Goal: Task Accomplishment & Management: Manage account settings

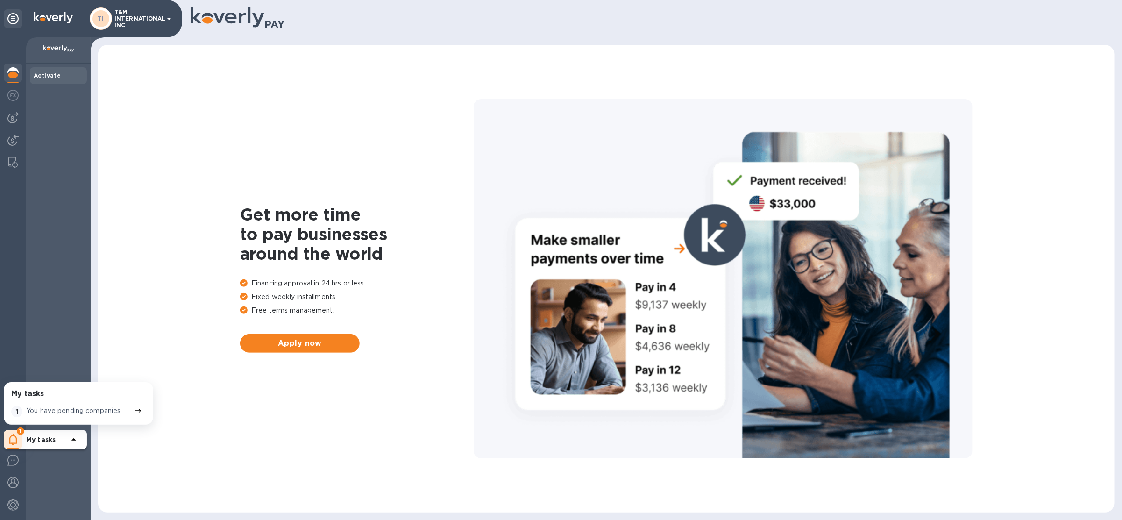
click at [137, 18] on p "T&M INTERNATIONAL INC" at bounding box center [137, 19] width 47 height 20
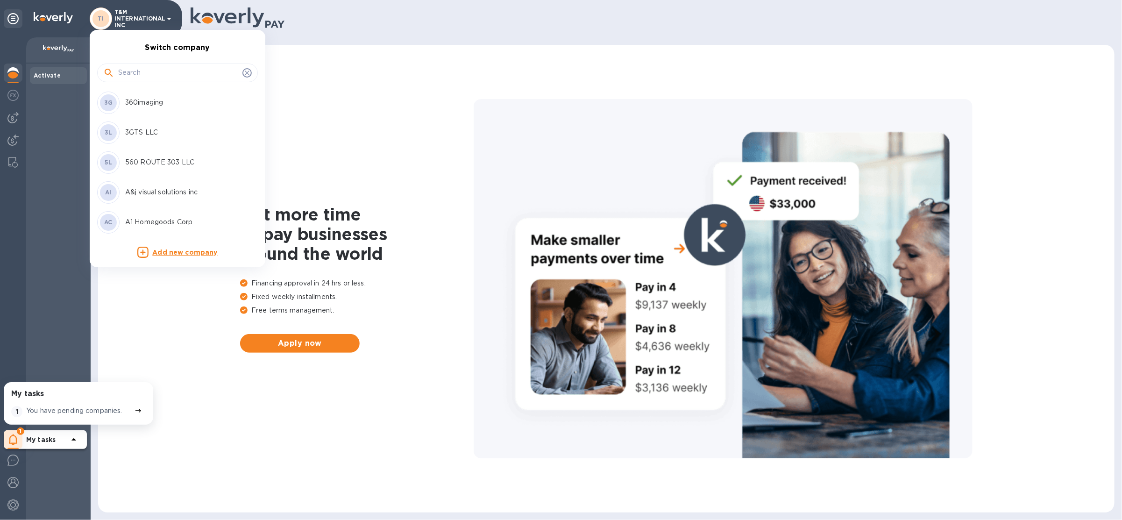
click at [150, 78] on input "text" at bounding box center [178, 73] width 120 height 14
type input "aim"
click at [148, 100] on p "Aimoh LLC" at bounding box center [184, 103] width 118 height 10
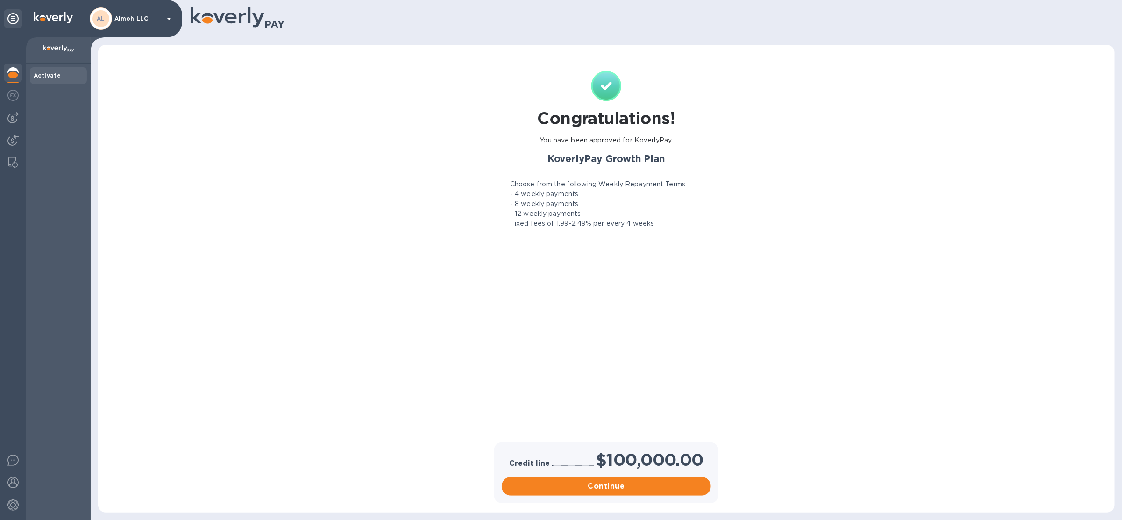
click at [112, 24] on div "AL Aimoh LLC" at bounding box center [132, 18] width 85 height 22
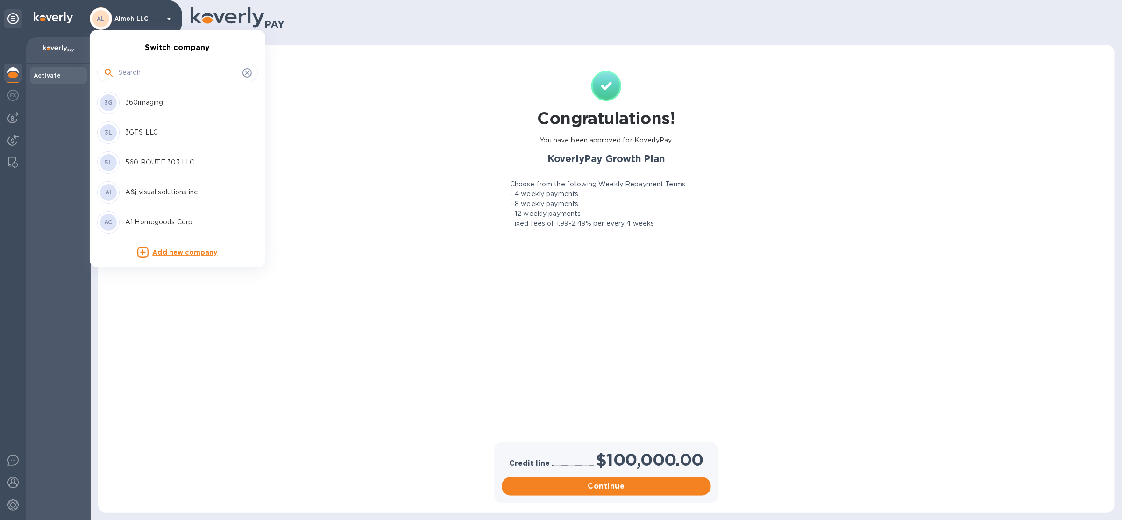
click at [137, 72] on input "text" at bounding box center [178, 73] width 120 height 14
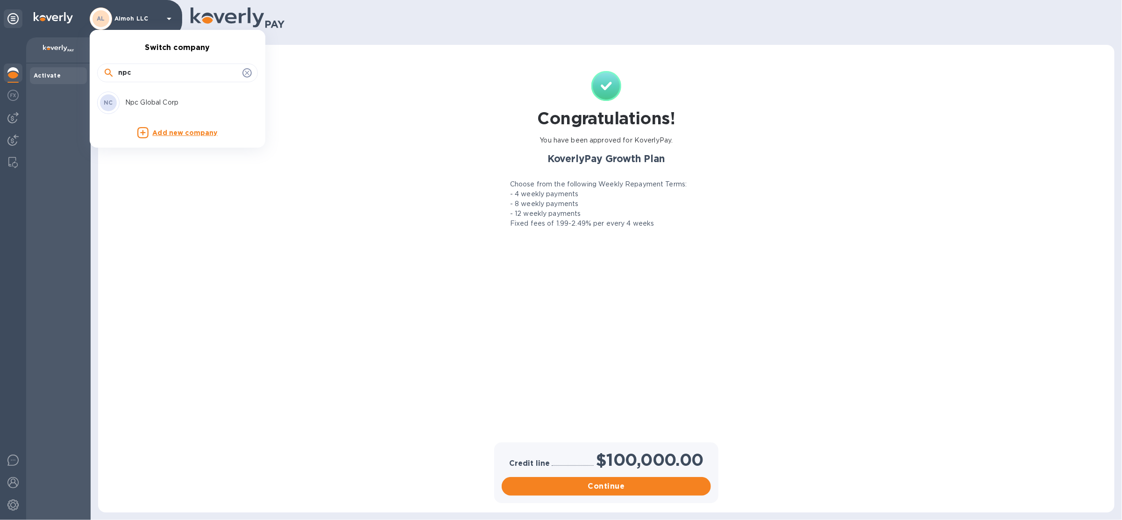
type input "npc"
click at [146, 105] on p "Npc Global Corp" at bounding box center [184, 103] width 118 height 10
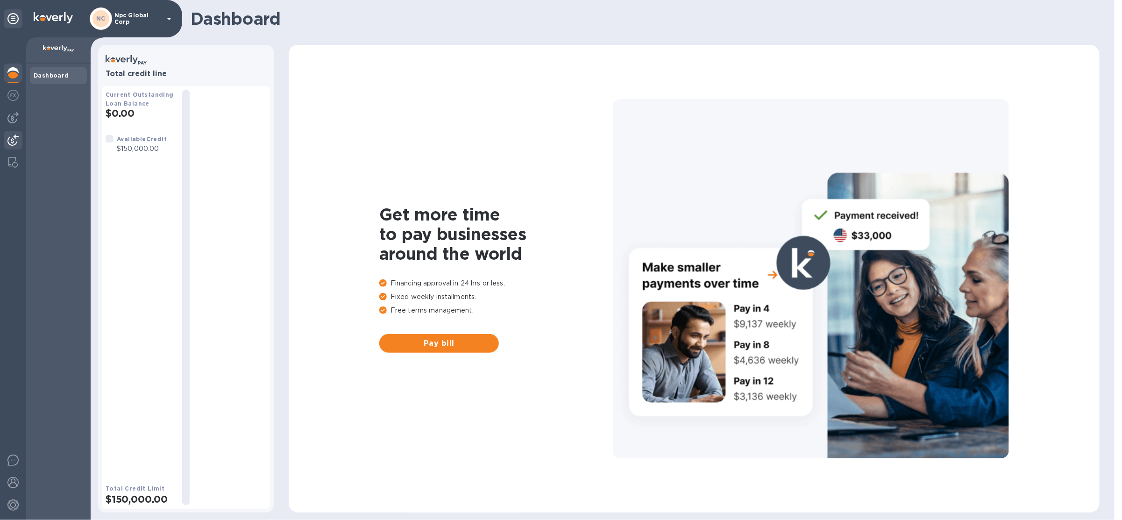
click at [17, 137] on img at bounding box center [12, 139] width 11 height 11
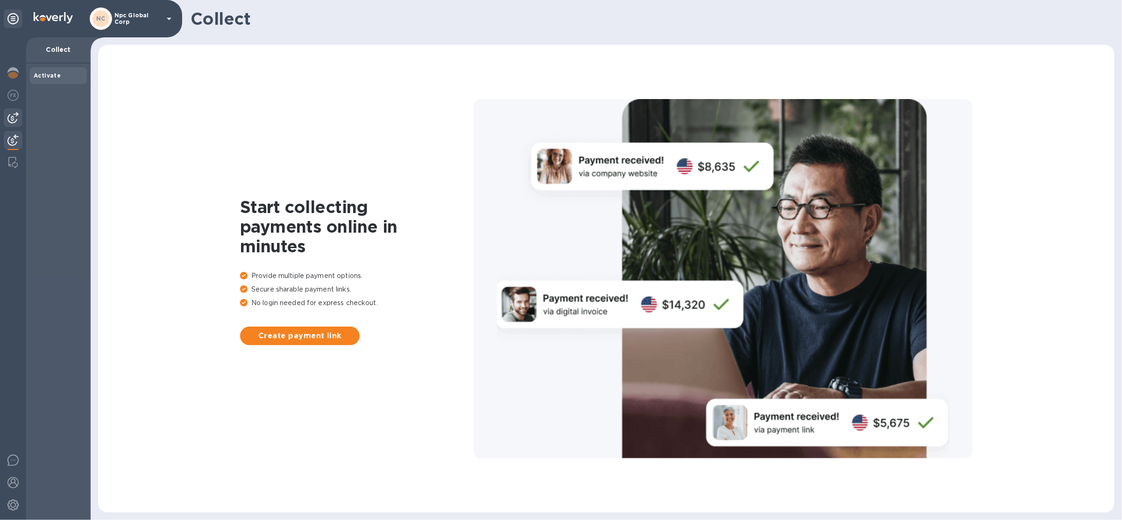
click at [17, 118] on img at bounding box center [12, 117] width 11 height 11
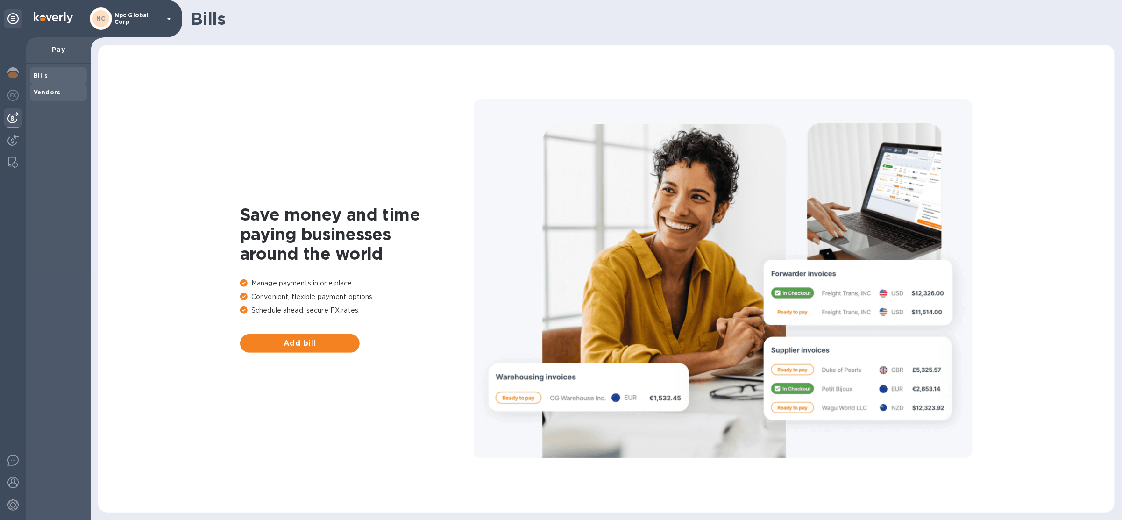
click at [42, 95] on b "Vendors" at bounding box center [47, 92] width 27 height 7
click at [14, 502] on img at bounding box center [12, 504] width 11 height 11
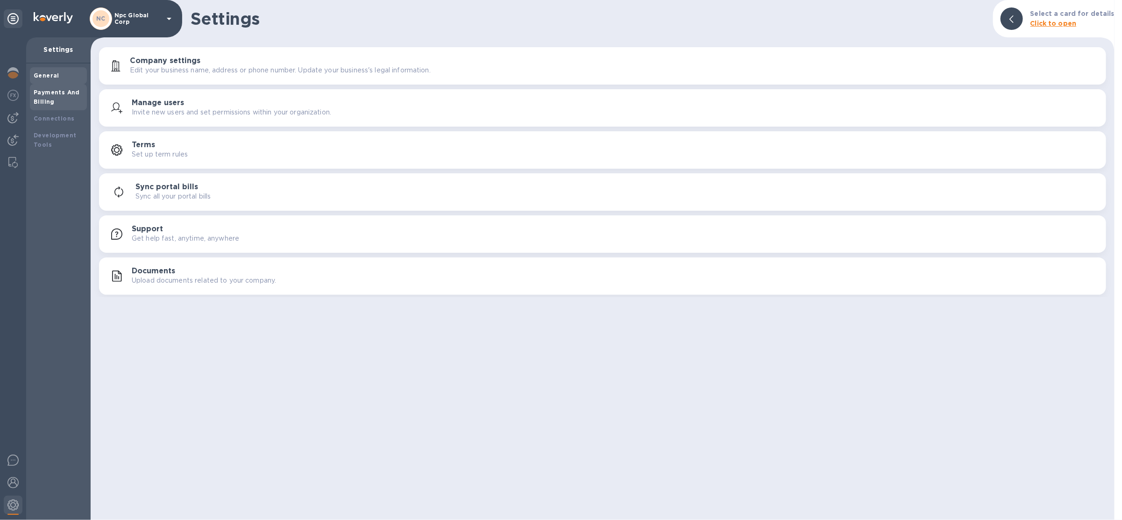
click at [40, 99] on b "Payments And Billing" at bounding box center [57, 97] width 46 height 16
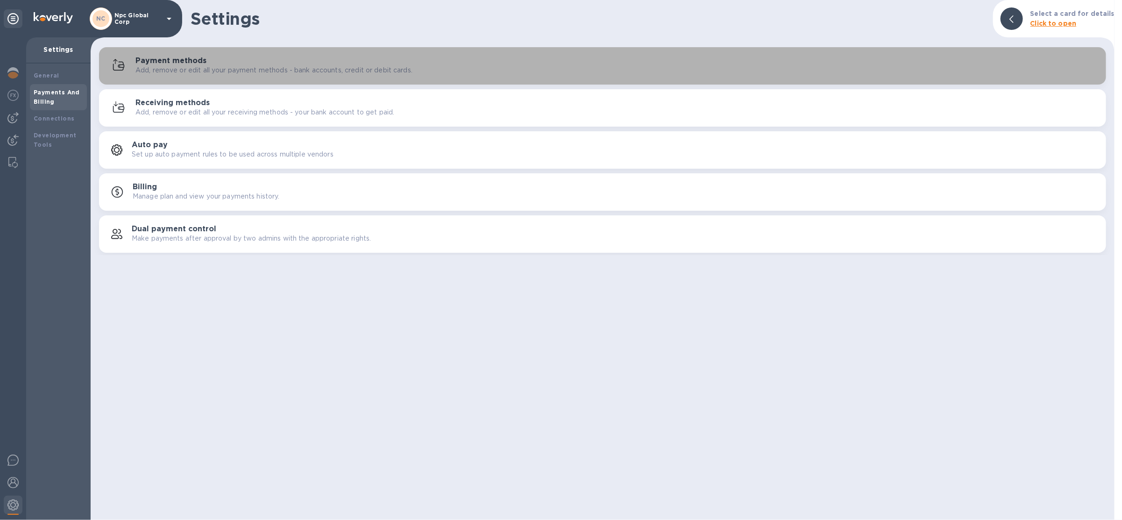
click at [162, 64] on h3 "Payment methods" at bounding box center [170, 61] width 71 height 9
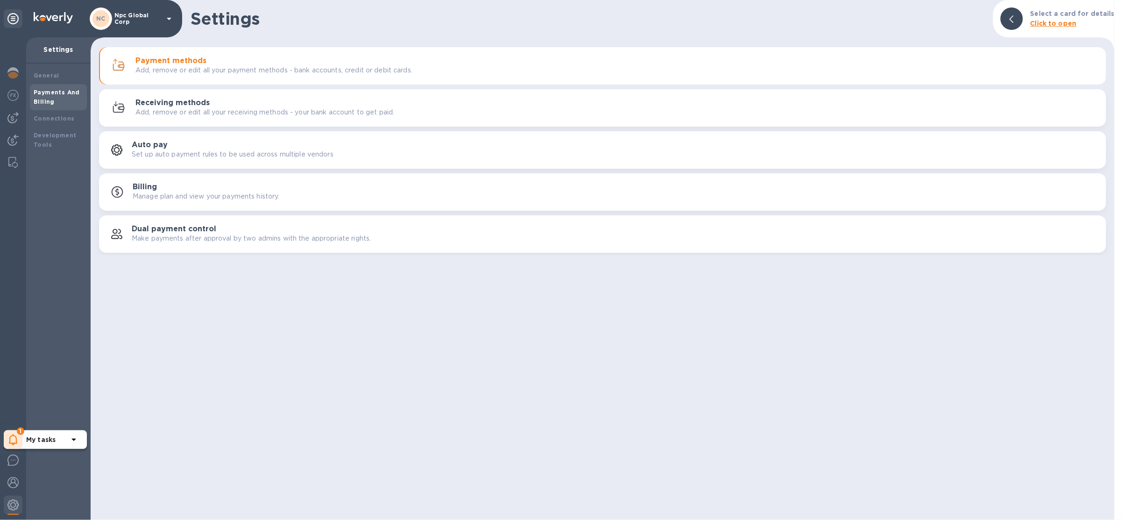
click at [10, 445] on icon at bounding box center [13, 439] width 9 height 11
click at [43, 408] on p "You have pending companies." at bounding box center [74, 411] width 96 height 10
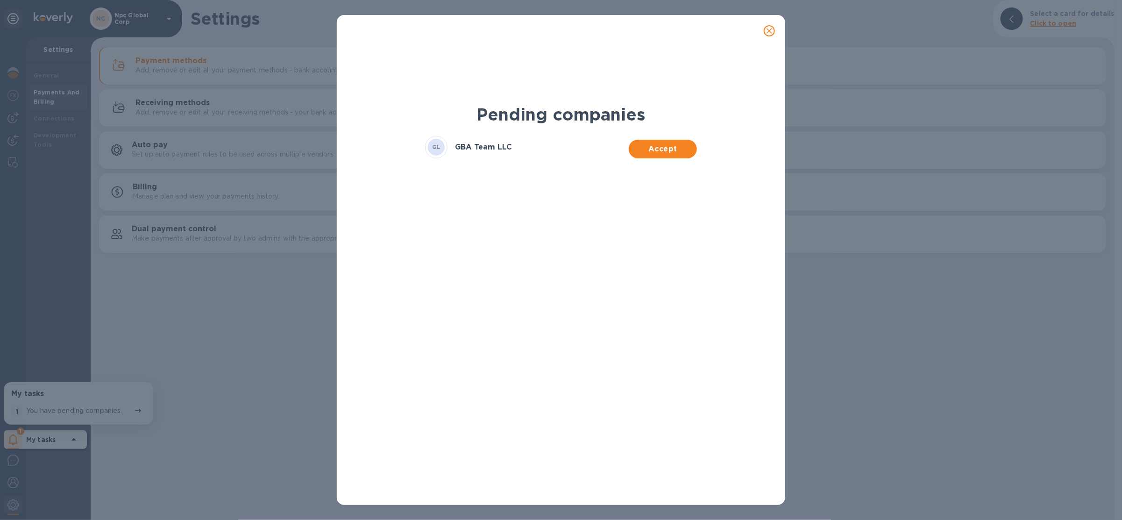
click at [684, 138] on div "Accept" at bounding box center [663, 147] width 68 height 22
click at [682, 143] on span "Accept" at bounding box center [662, 148] width 53 height 11
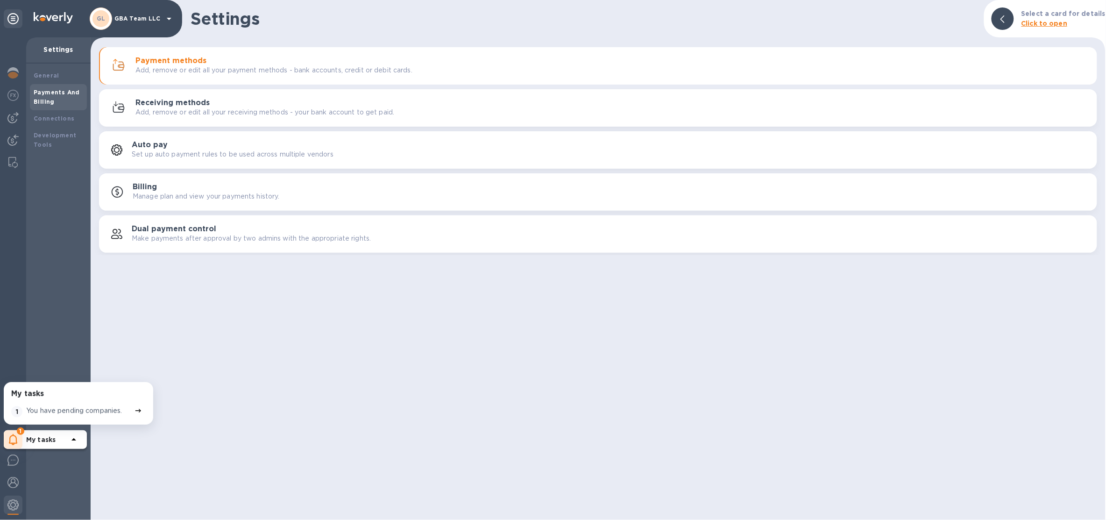
click at [10, 75] on div "My tasks 1 You have pending companies. 1 My tasks" at bounding box center [13, 278] width 26 height 482
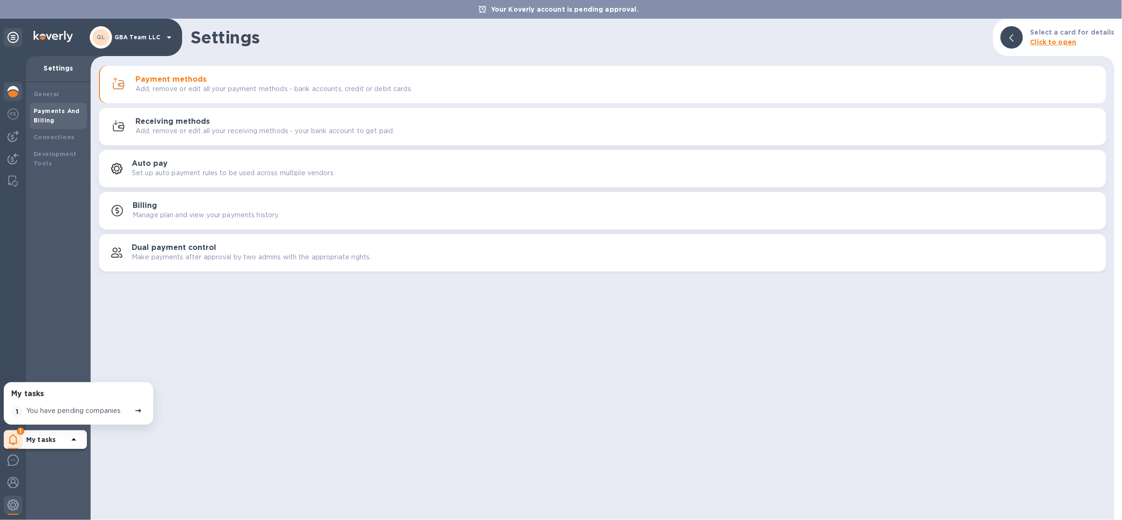
click at [17, 93] on img at bounding box center [12, 91] width 11 height 11
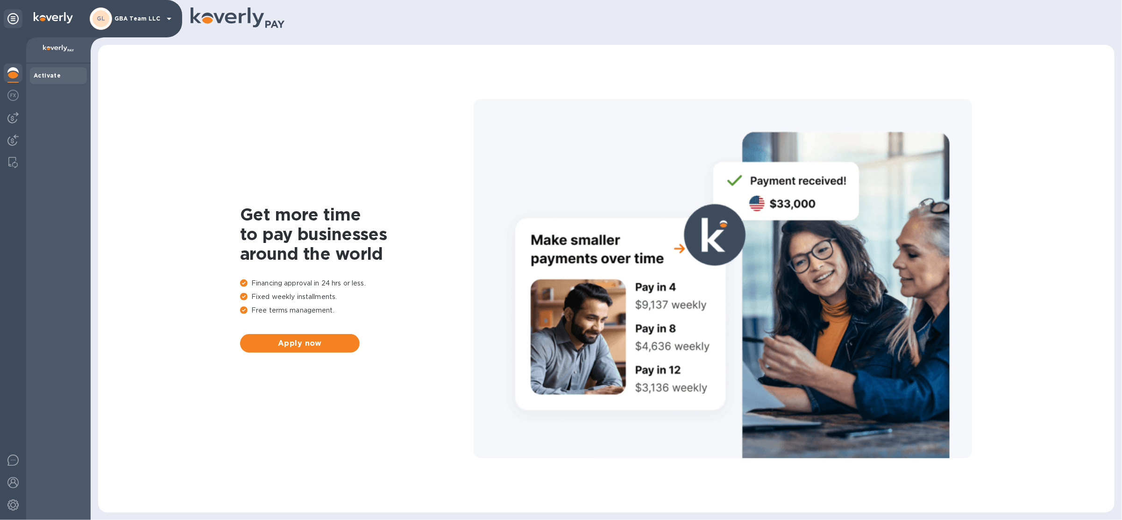
click at [9, 76] on img at bounding box center [12, 72] width 11 height 11
click at [15, 120] on img at bounding box center [12, 117] width 11 height 11
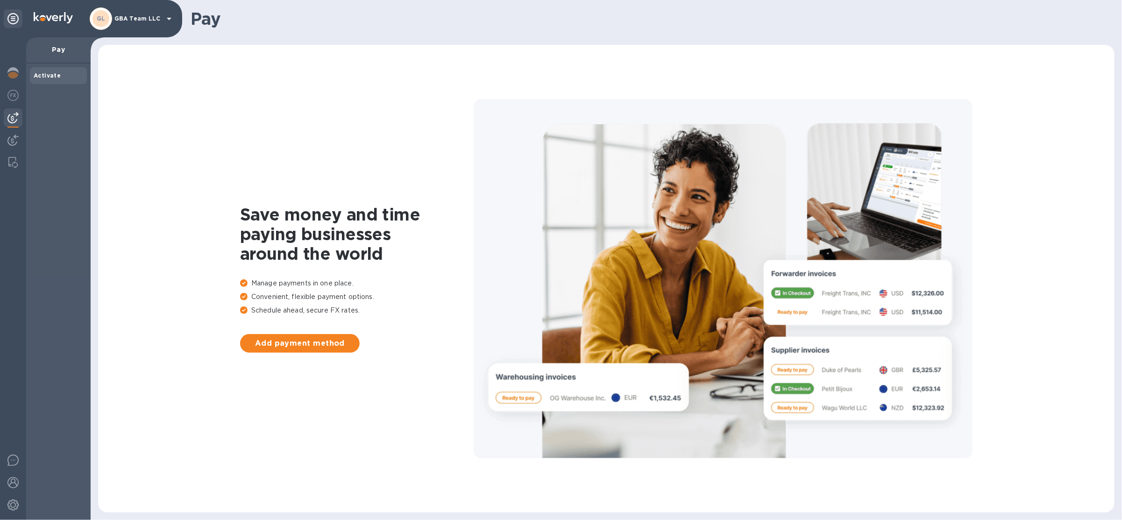
click at [124, 23] on div "GL GBA Team LLC" at bounding box center [132, 18] width 85 height 22
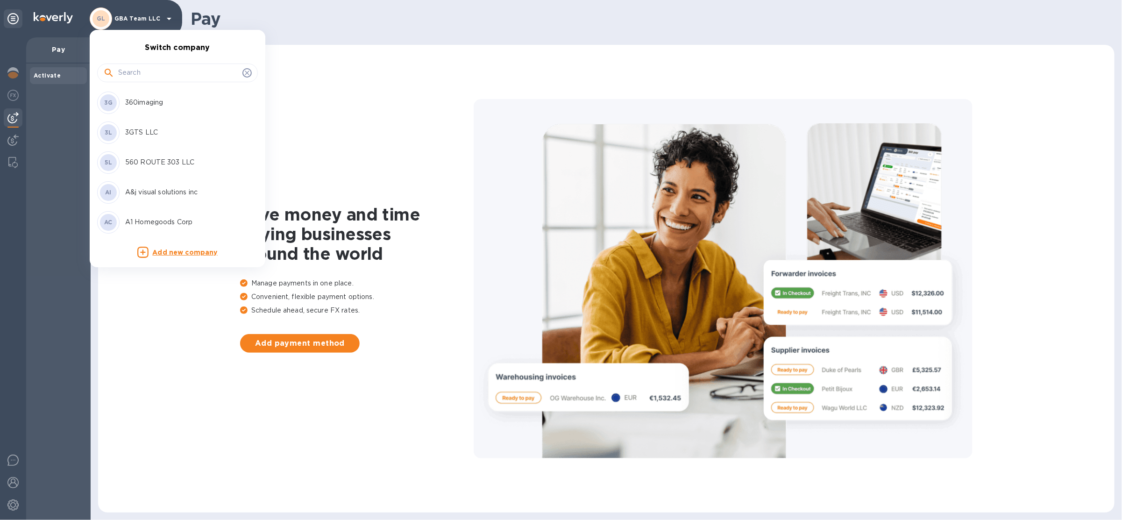
click at [17, 70] on div at bounding box center [561, 260] width 1122 height 520
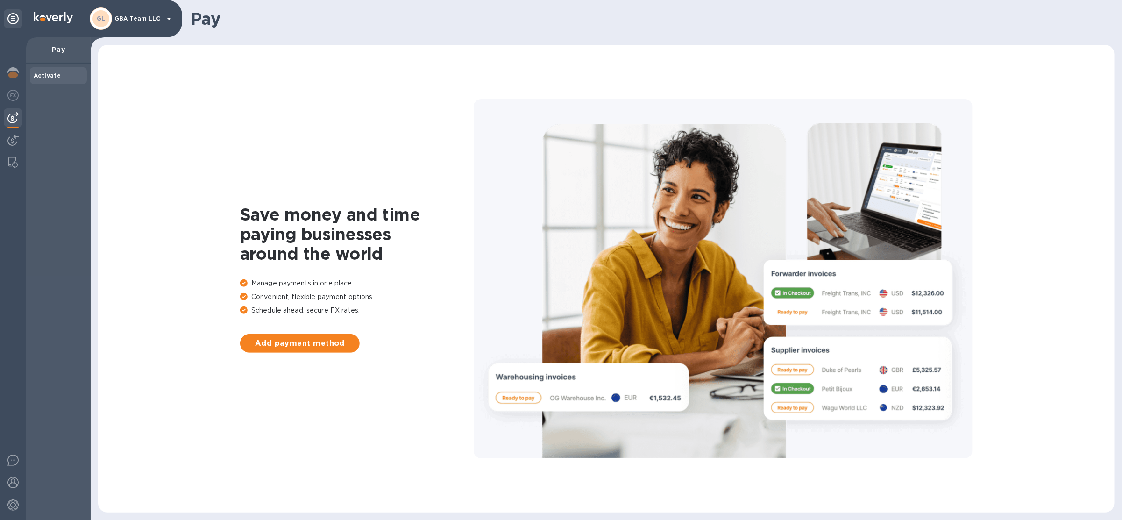
click at [11, 76] on div "Switch company 3G 360imaging 3L 3GTS LLC 5L 560 ROUTE 303 LLC AI A&j visual sol…" at bounding box center [561, 260] width 1122 height 520
click at [13, 76] on img at bounding box center [12, 72] width 11 height 11
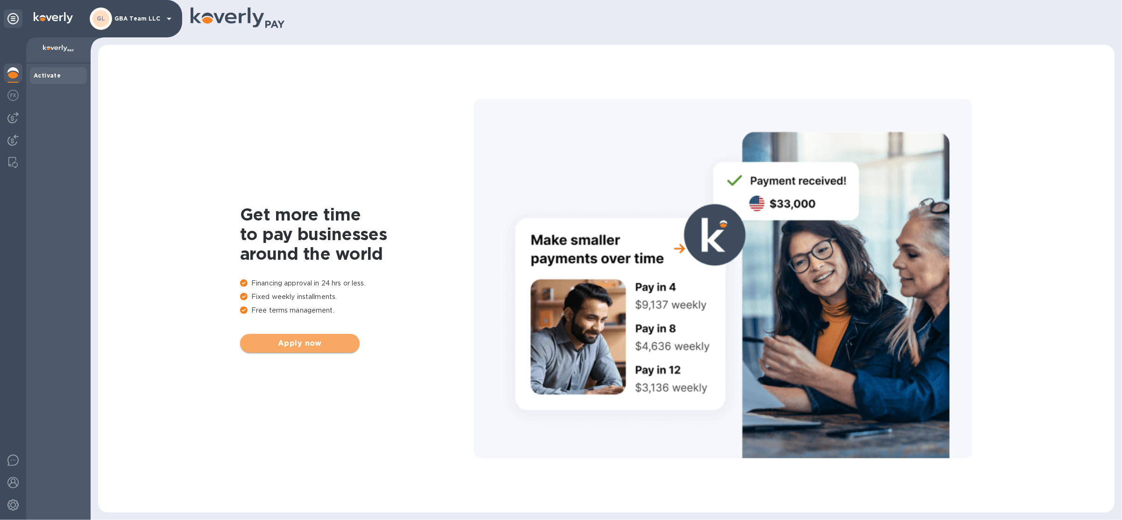
click at [331, 348] on span "Apply now" at bounding box center [300, 343] width 105 height 11
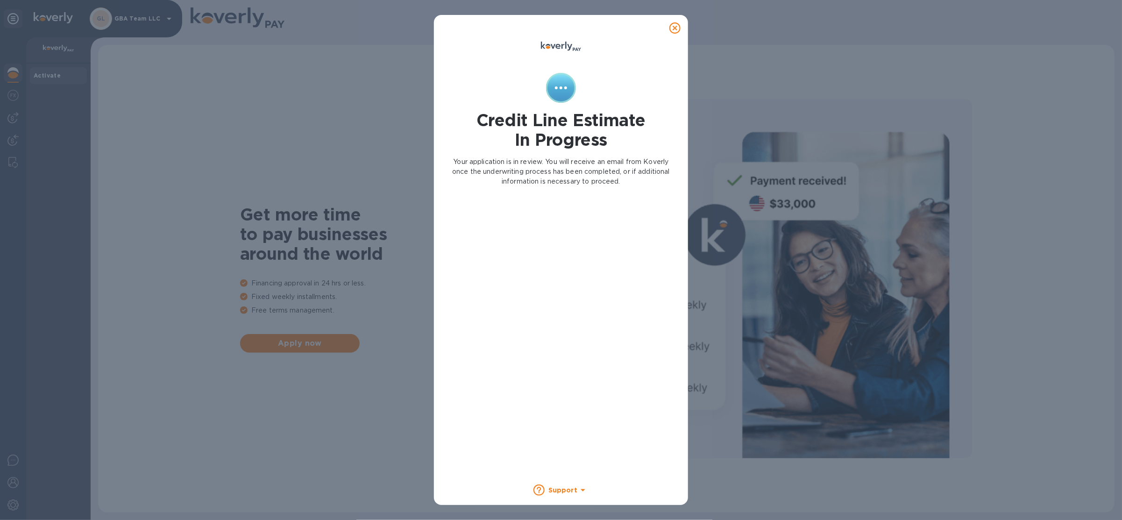
click at [679, 24] on icon at bounding box center [674, 27] width 11 height 11
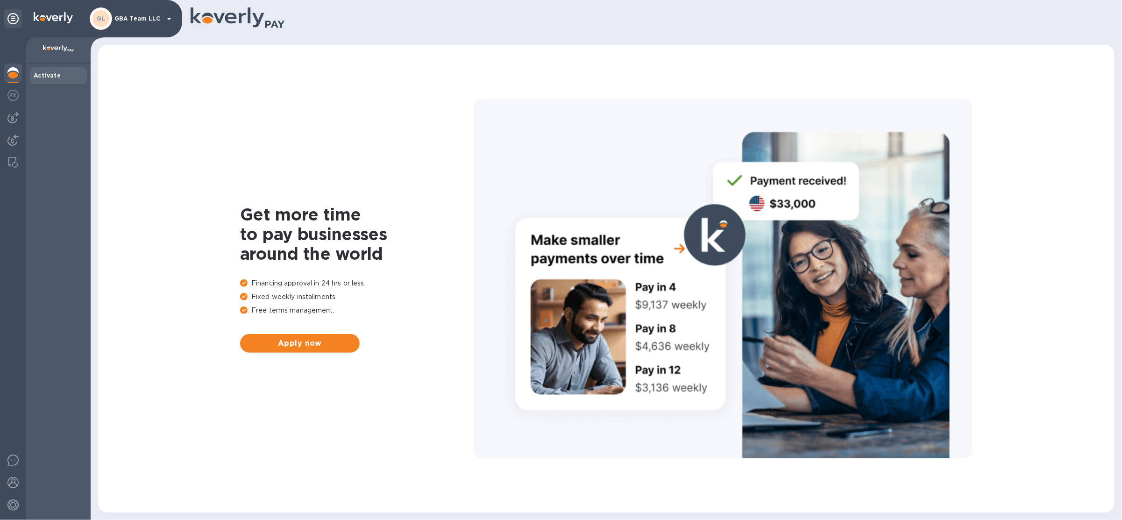
click at [679, 24] on div at bounding box center [649, 18] width 916 height 23
click at [148, 20] on p "GBA Team LLC" at bounding box center [137, 18] width 47 height 7
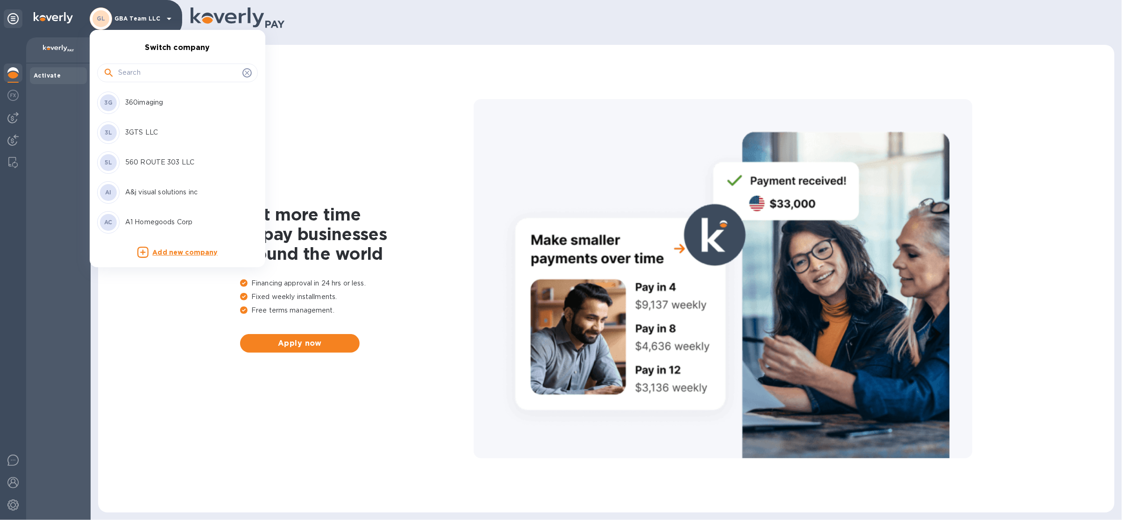
click at [153, 71] on input "text" at bounding box center [178, 73] width 120 height 14
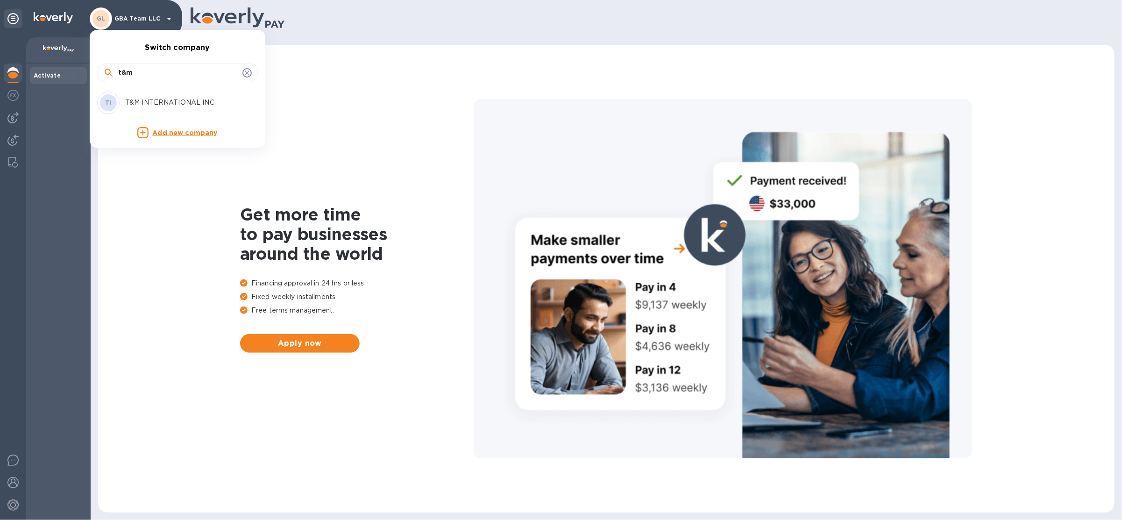
type input "t&m"
click at [178, 106] on p "T&M INTERNATIONAL INC" at bounding box center [184, 103] width 118 height 10
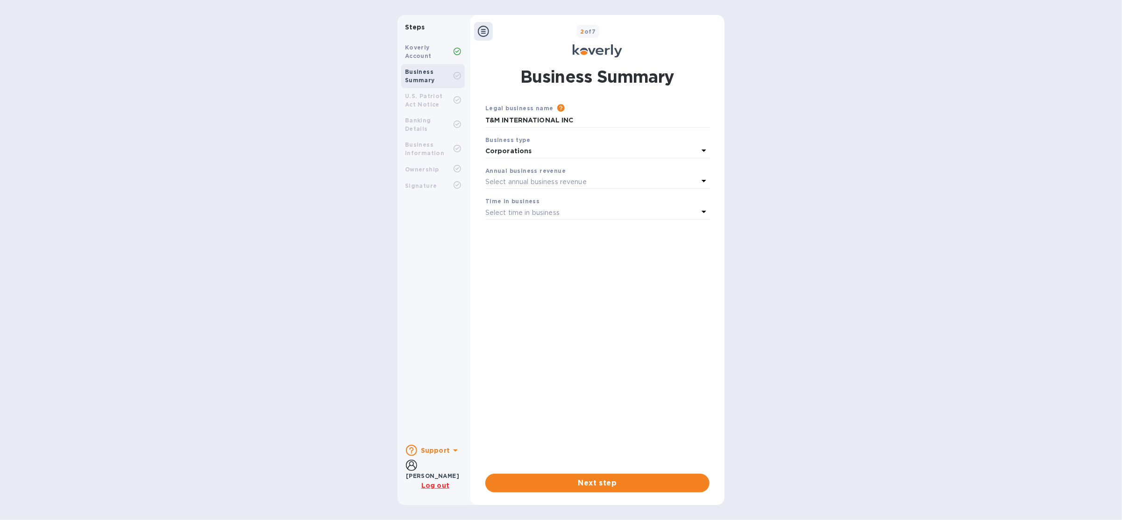
click at [410, 79] on b "Business Summary" at bounding box center [420, 75] width 30 height 15
click at [422, 100] on b "U.S. Patriot Act Notice" at bounding box center [424, 99] width 38 height 15
drag, startPoint x: 422, startPoint y: 113, endPoint x: 422, endPoint y: 120, distance: 7.5
click at [422, 113] on div "Banking Details" at bounding box center [433, 125] width 64 height 24
click at [421, 137] on div "Business Information" at bounding box center [433, 149] width 64 height 24
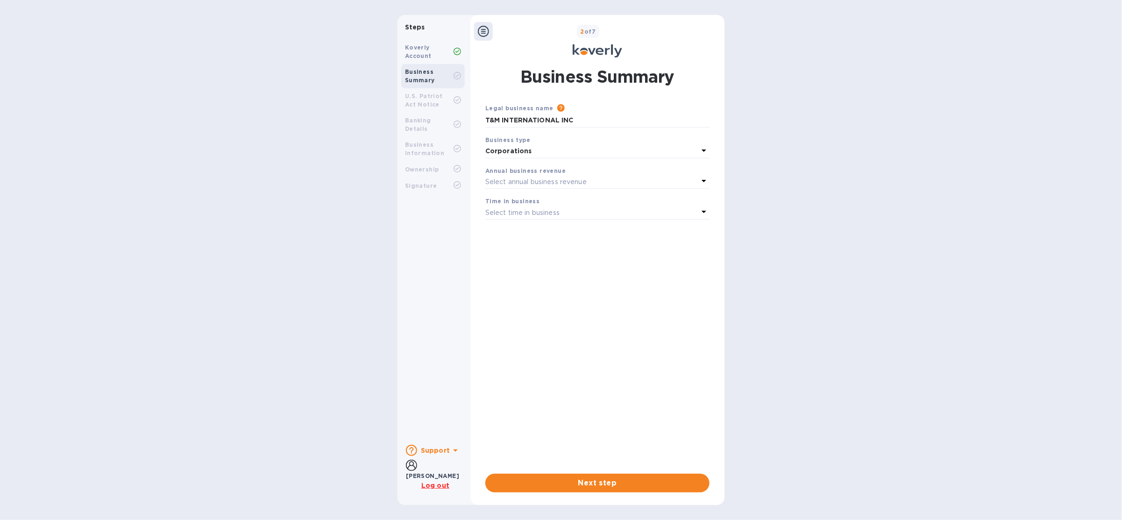
click at [407, 32] on p "Steps" at bounding box center [433, 27] width 64 height 10
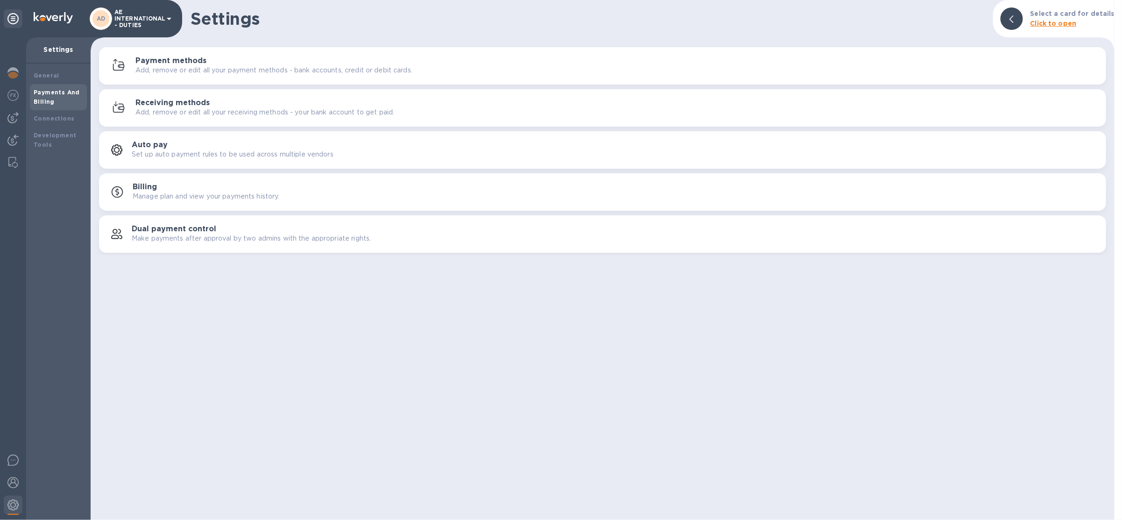
click at [150, 21] on p "AE INTERNATIONAL - DUTIES" at bounding box center [137, 19] width 47 height 20
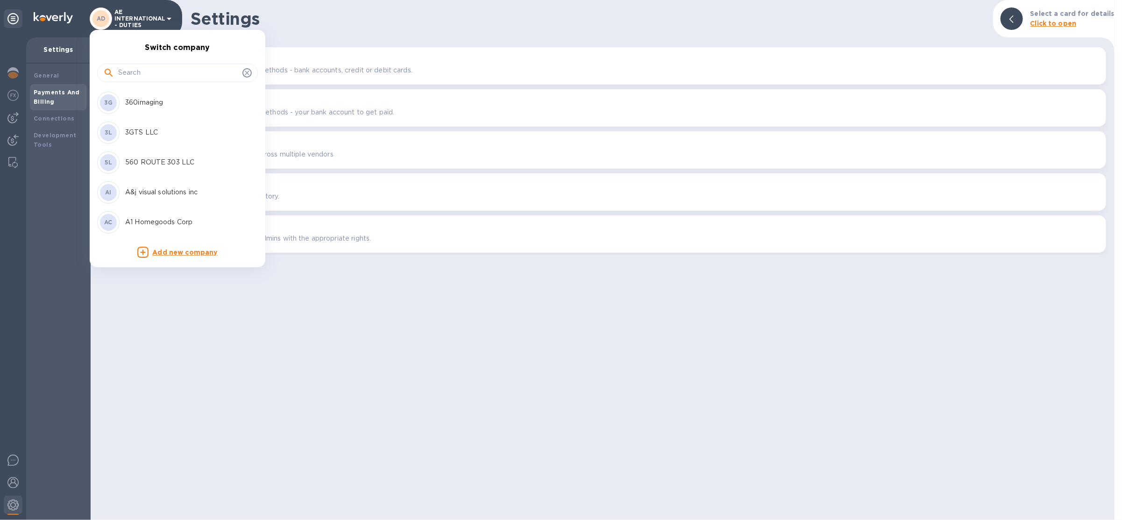
click at [158, 75] on input "text" at bounding box center [178, 73] width 120 height 14
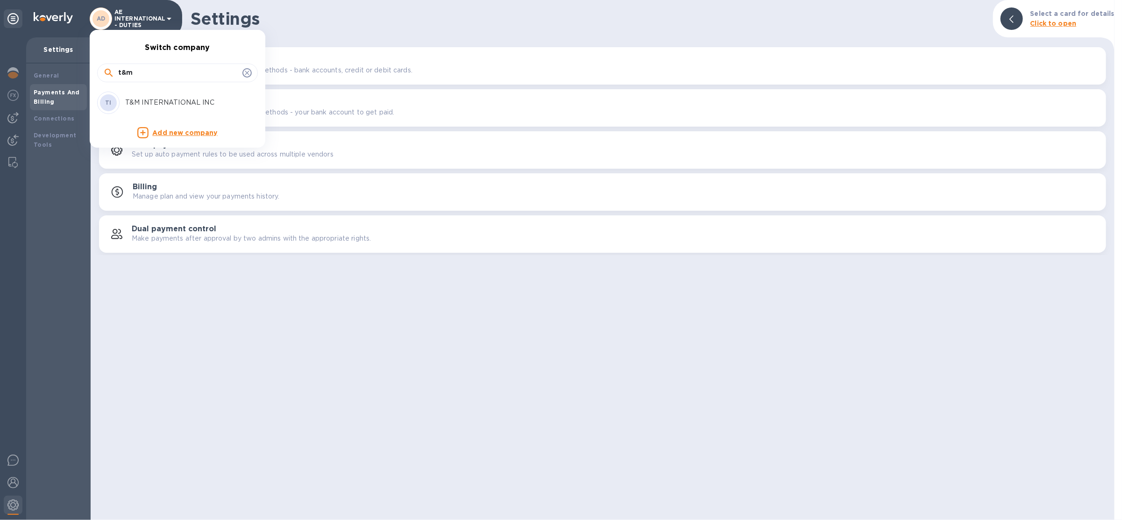
type input "t&m"
click at [188, 99] on p "T&M INTERNATIONAL INC" at bounding box center [184, 103] width 118 height 10
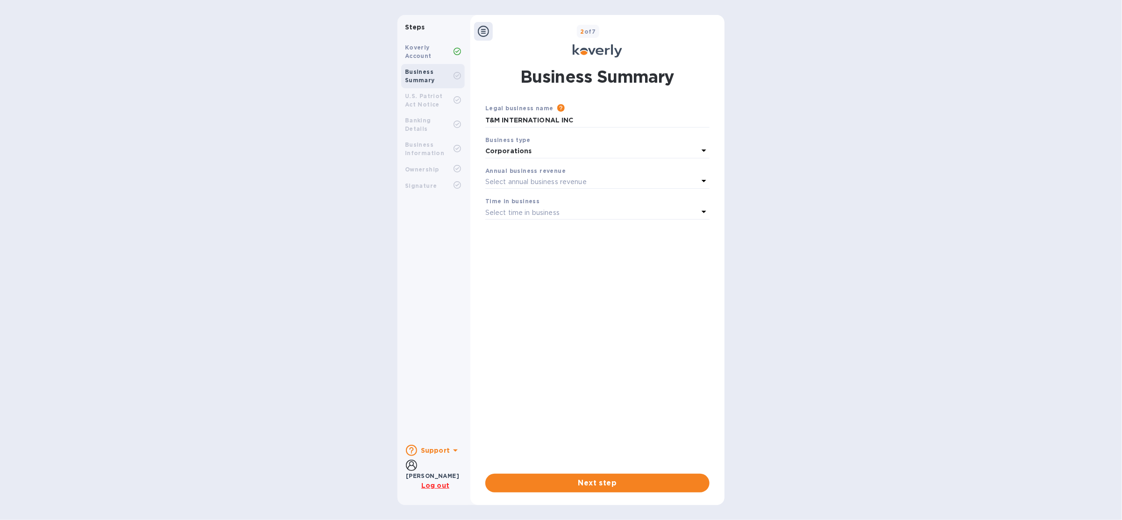
click at [488, 26] on icon at bounding box center [483, 31] width 11 height 11
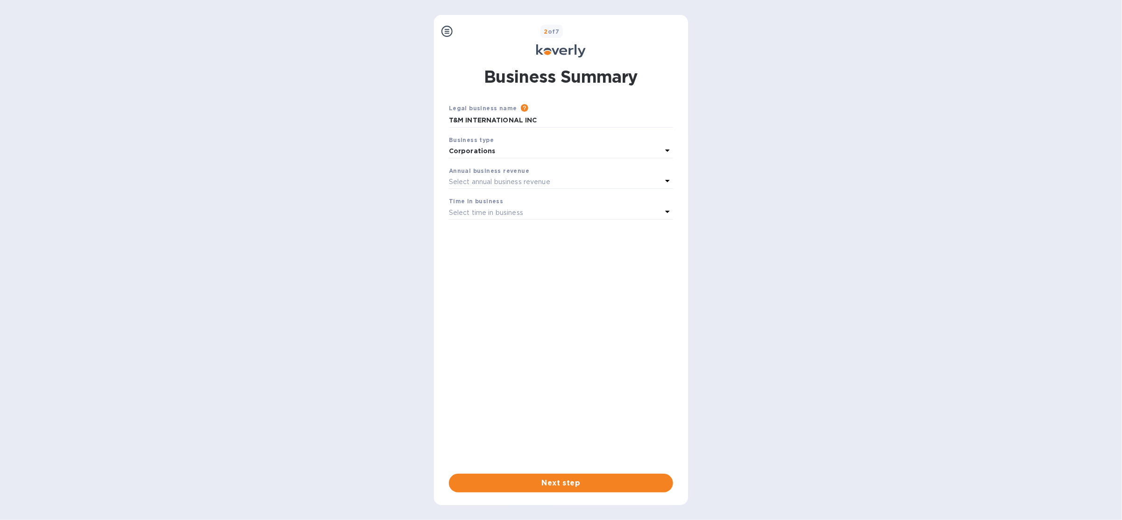
click at [448, 29] on icon at bounding box center [446, 31] width 11 height 11
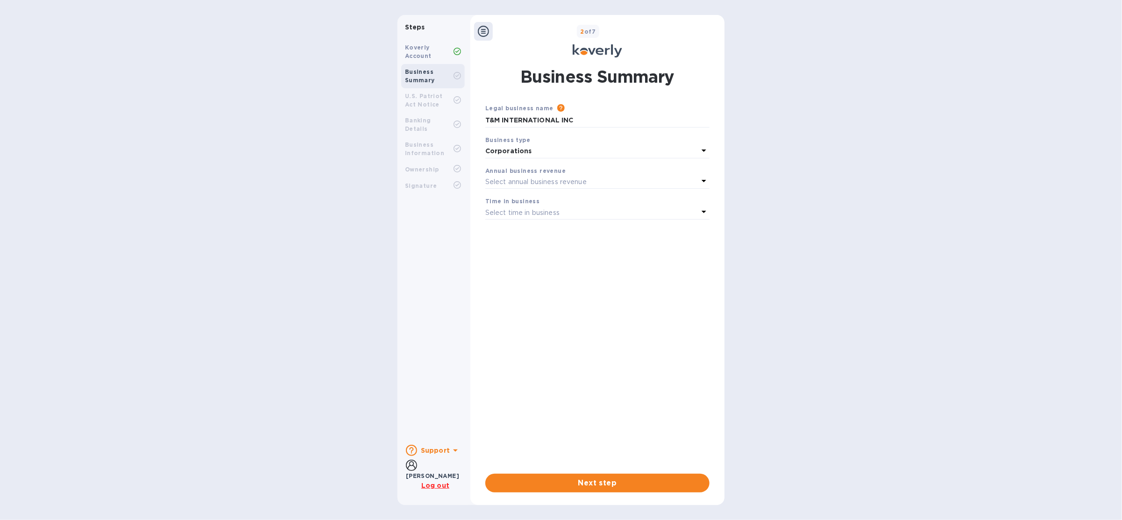
click at [481, 32] on icon at bounding box center [483, 31] width 11 height 11
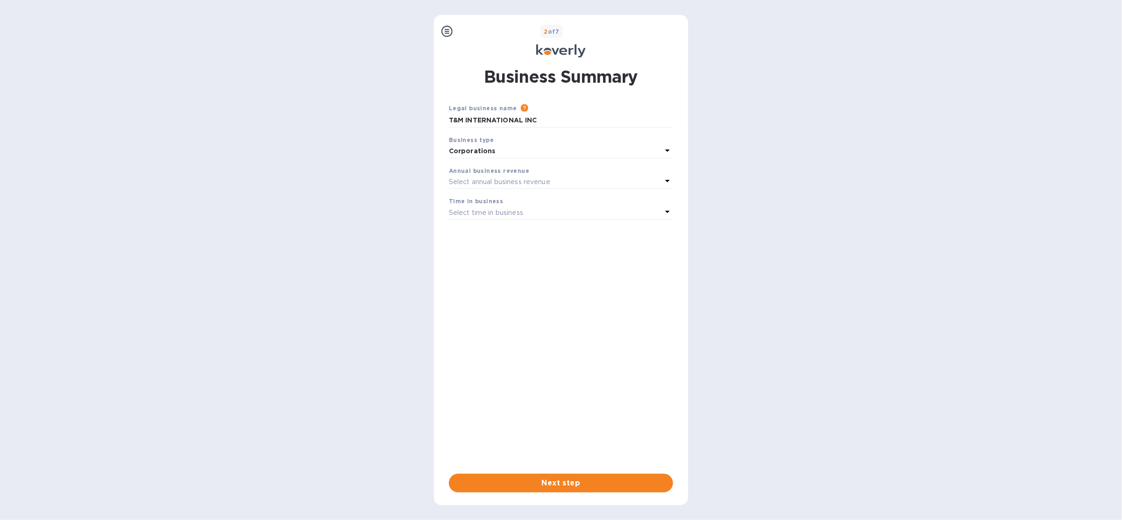
click at [447, 33] on icon at bounding box center [446, 31] width 11 height 11
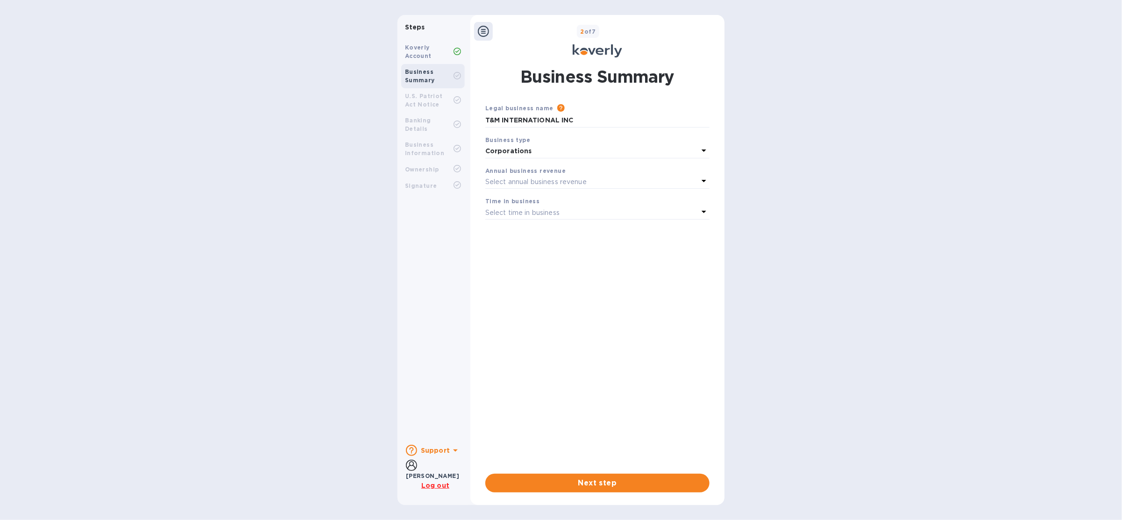
click at [440, 55] on div "Koverly Account" at bounding box center [429, 51] width 49 height 17
drag, startPoint x: 425, startPoint y: 52, endPoint x: 415, endPoint y: 52, distance: 9.4
click at [424, 52] on b "Koverly Account" at bounding box center [418, 51] width 27 height 15
click at [415, 52] on b "Koverly Account" at bounding box center [418, 51] width 27 height 15
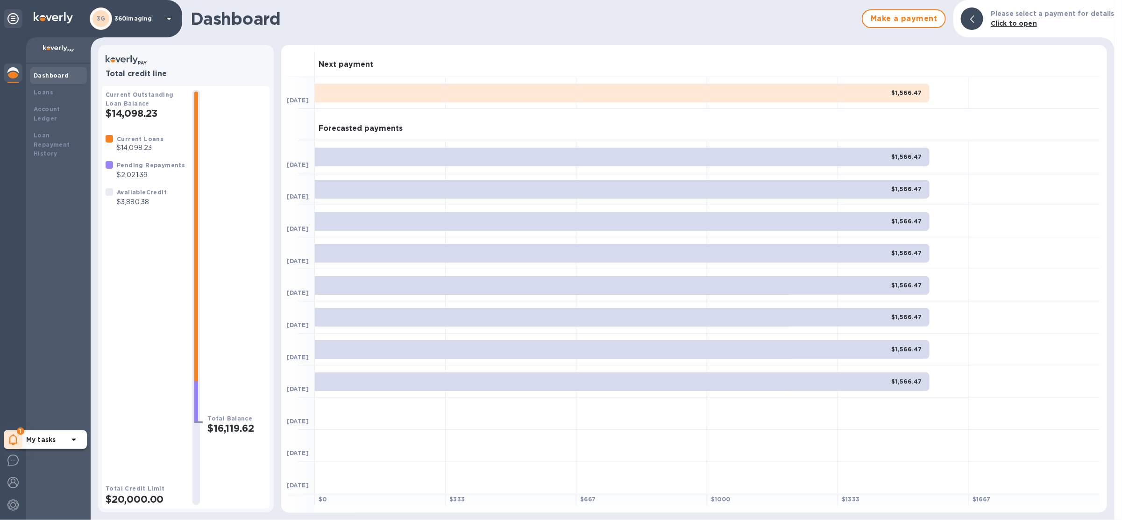
click at [17, 436] on div "1" at bounding box center [13, 439] width 19 height 19
click at [46, 411] on p "You have pending companies." at bounding box center [74, 411] width 96 height 10
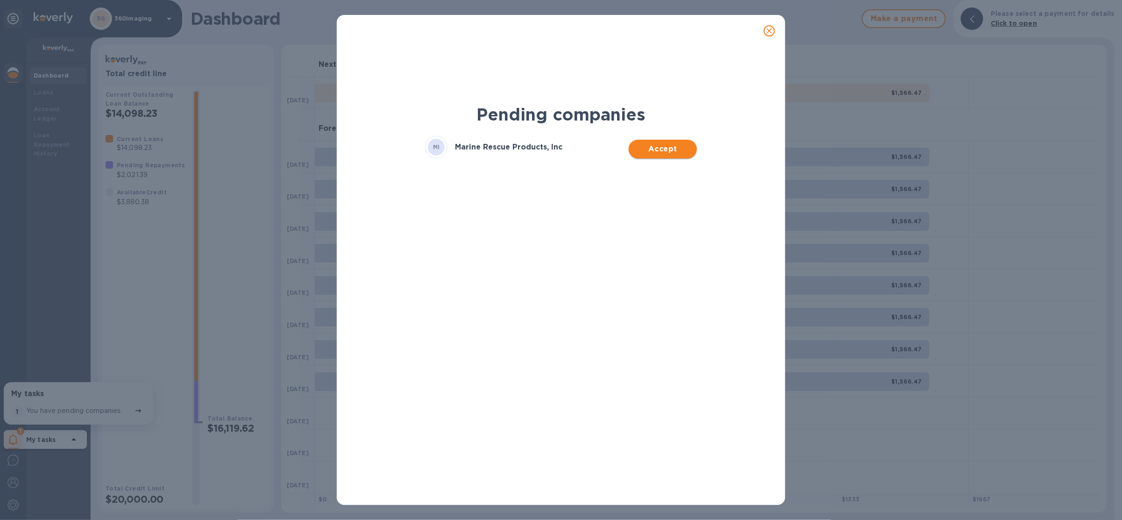
click at [648, 153] on span "Accept" at bounding box center [662, 148] width 53 height 11
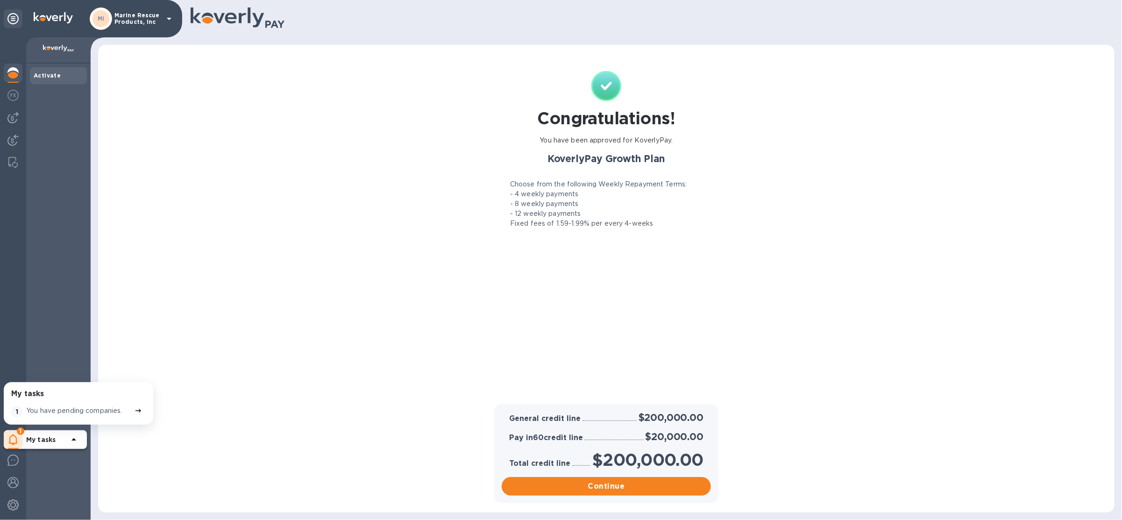
click at [132, 23] on p "Marine Rescue Products, Inc" at bounding box center [137, 18] width 47 height 13
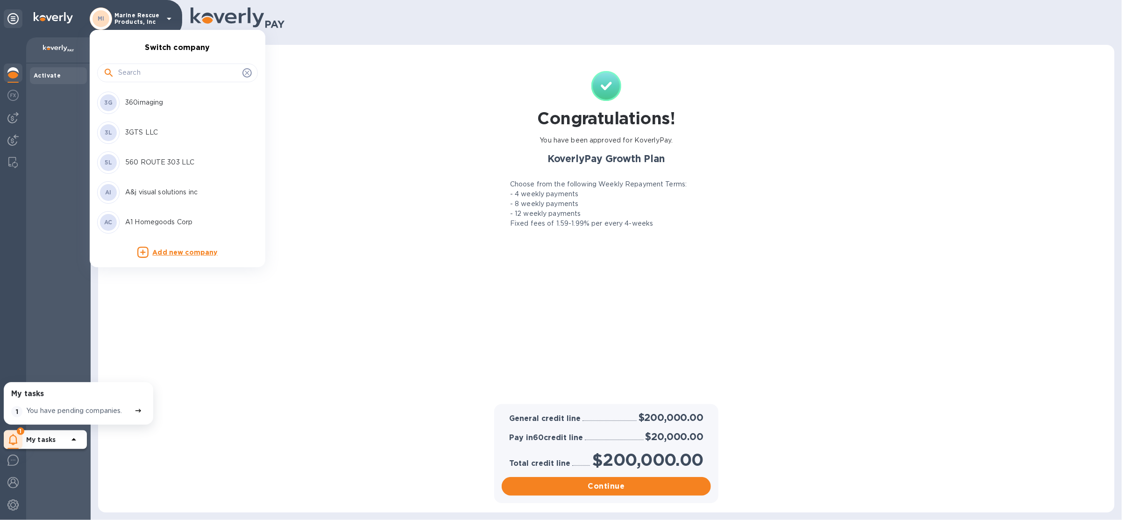
click at [146, 79] on input "text" at bounding box center [178, 73] width 120 height 14
type input "aim"
click at [173, 95] on div "AL Aimoh LLC" at bounding box center [170, 103] width 146 height 22
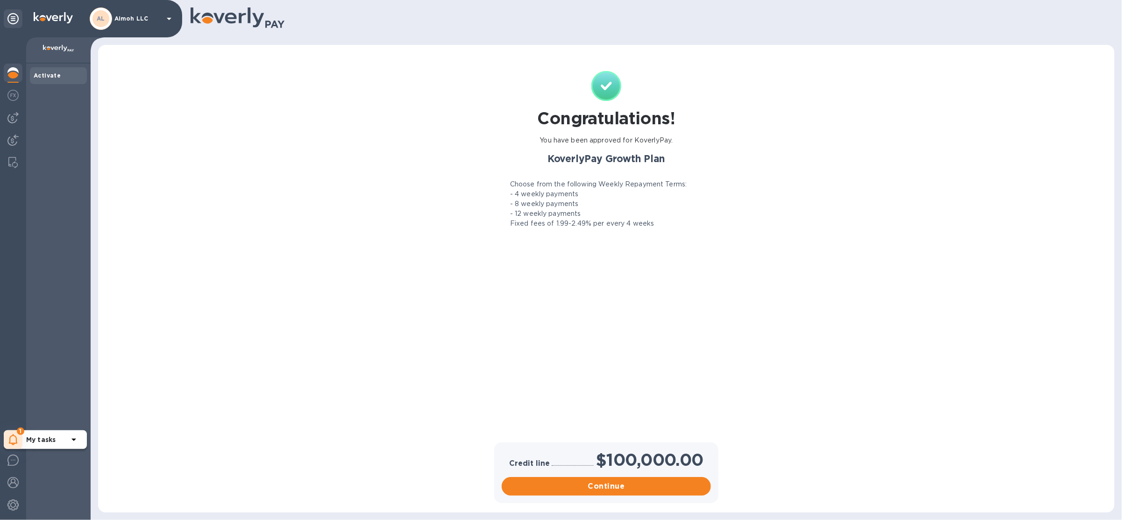
click at [12, 437] on icon at bounding box center [13, 439] width 9 height 11
click at [55, 410] on p "You have pending companies." at bounding box center [74, 411] width 96 height 10
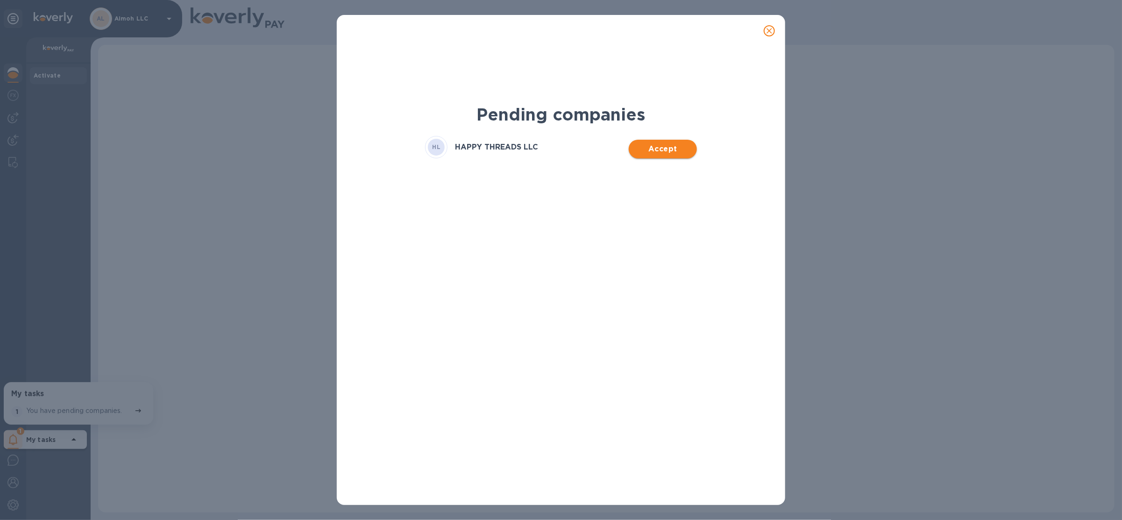
click at [664, 152] on span "Accept" at bounding box center [662, 148] width 53 height 11
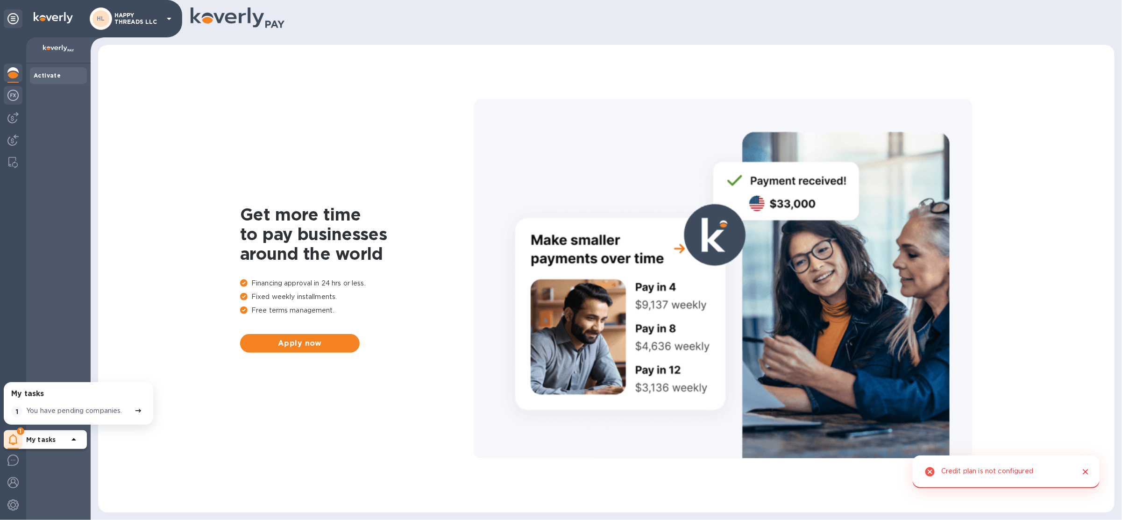
click at [10, 96] on img at bounding box center [12, 95] width 11 height 11
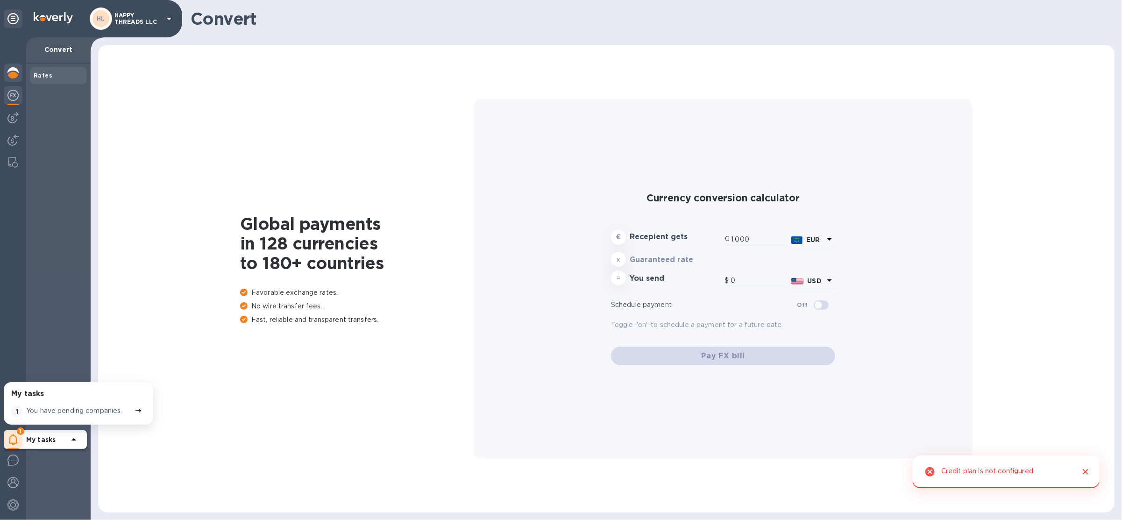
click at [11, 70] on img at bounding box center [12, 72] width 11 height 11
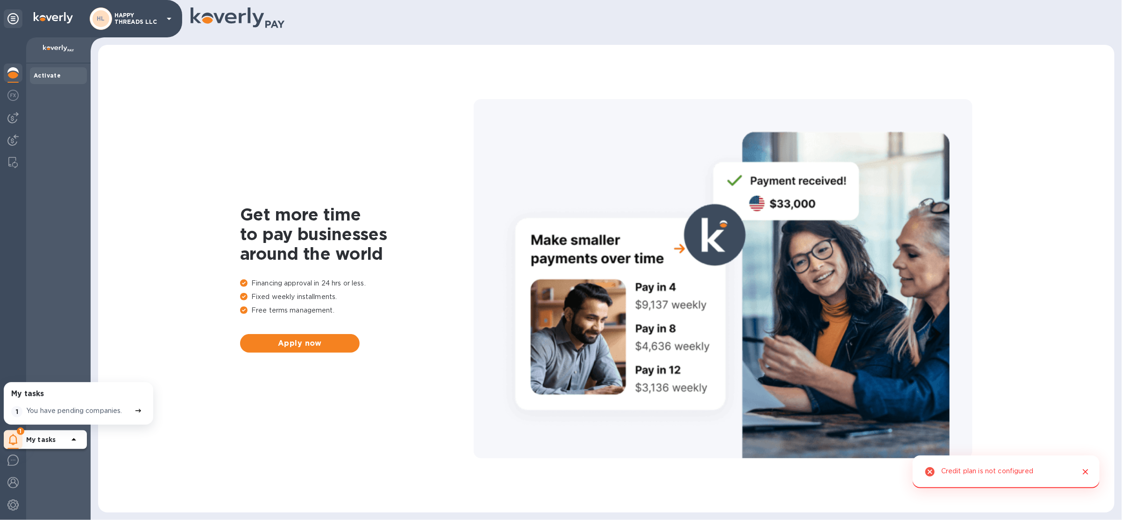
click at [324, 353] on div "Get more time to pay businesses around the world Financing approval in 24 hrs o…" at bounding box center [606, 278] width 998 height 449
click at [323, 343] on span "Apply now" at bounding box center [300, 343] width 105 height 11
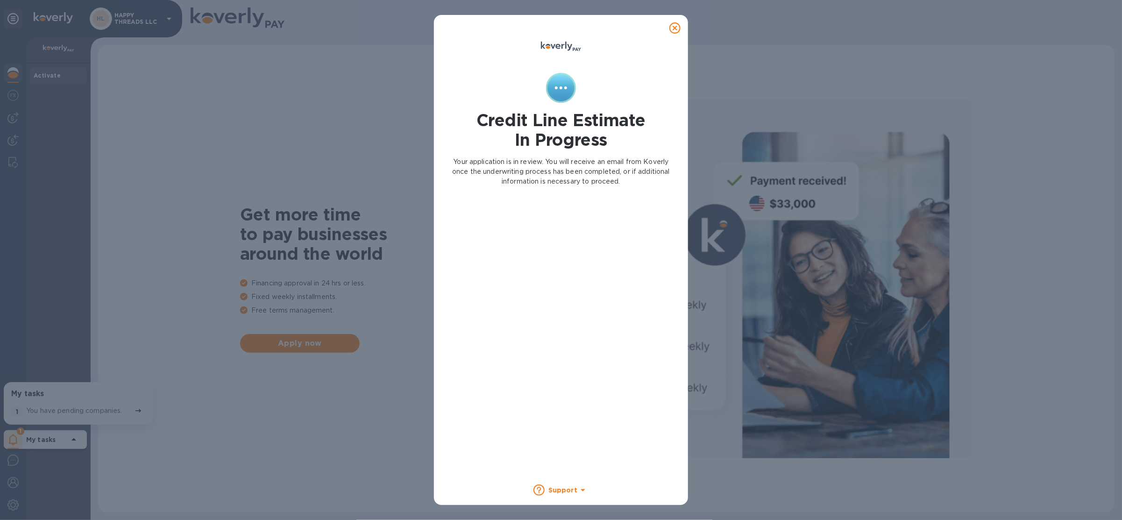
click at [678, 28] on icon at bounding box center [674, 27] width 11 height 11
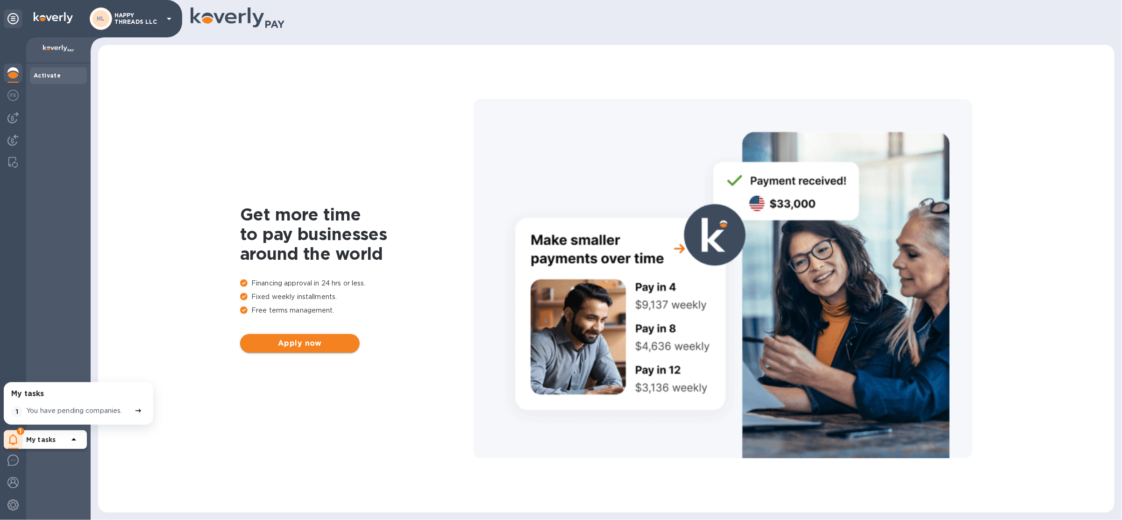
click at [334, 340] on span "Apply now" at bounding box center [300, 343] width 105 height 11
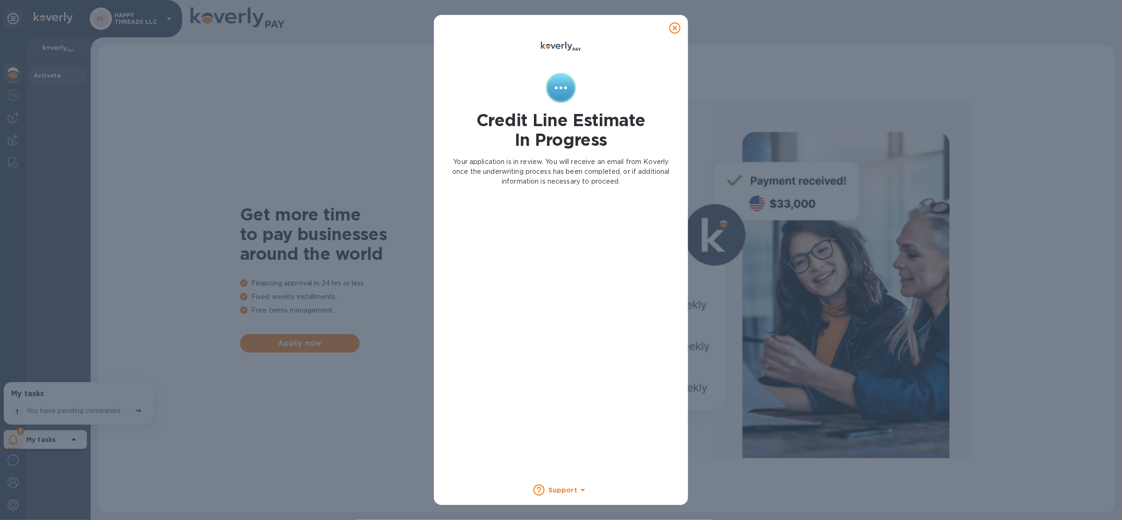
click at [679, 26] on icon at bounding box center [674, 27] width 11 height 11
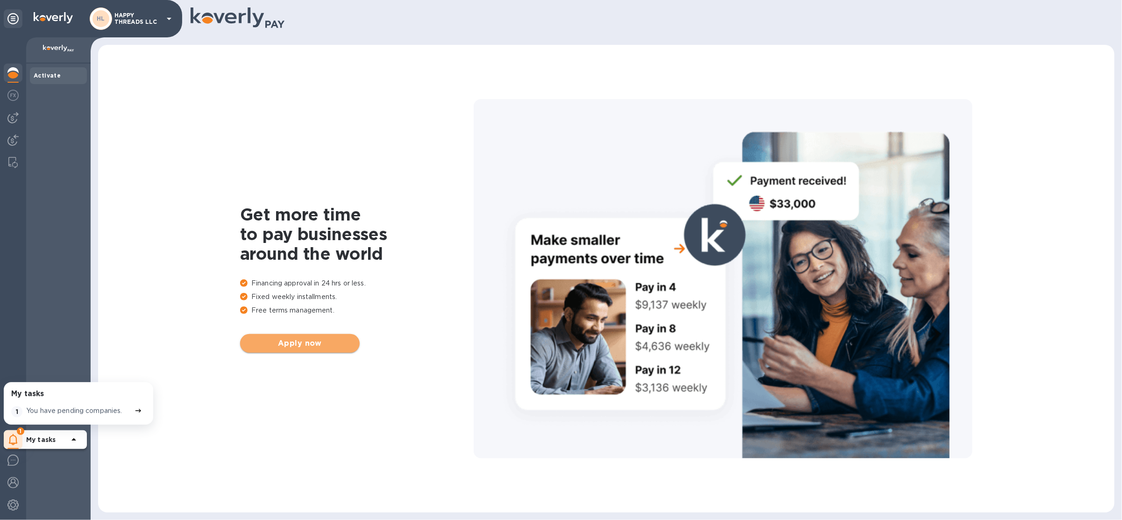
click at [295, 336] on button "Apply now" at bounding box center [300, 343] width 120 height 19
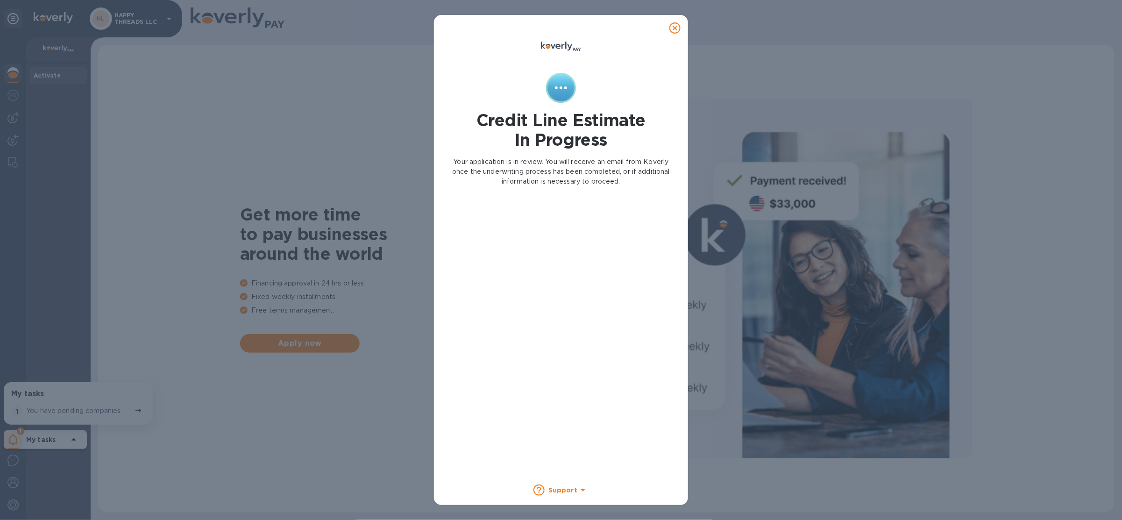
click at [678, 28] on icon at bounding box center [674, 27] width 11 height 11
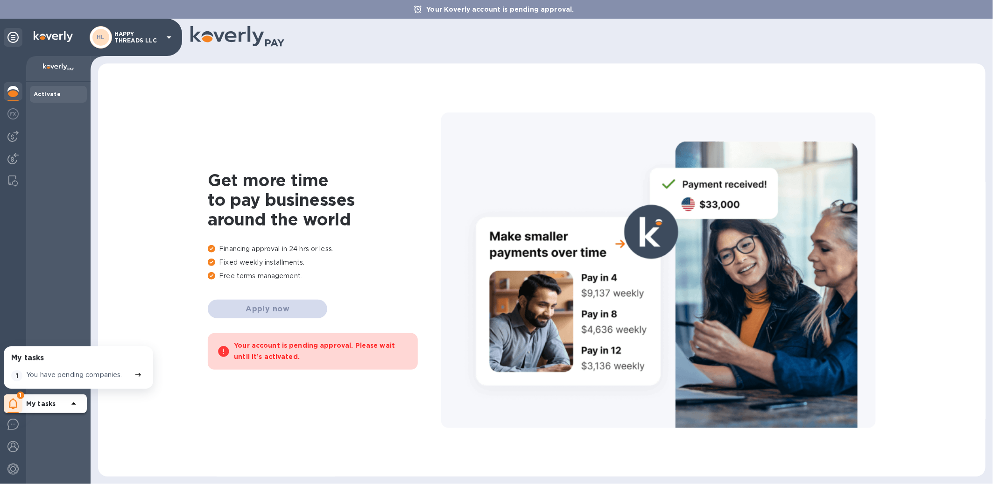
click at [134, 36] on p "HAPPY THREADS LLC" at bounding box center [137, 37] width 47 height 13
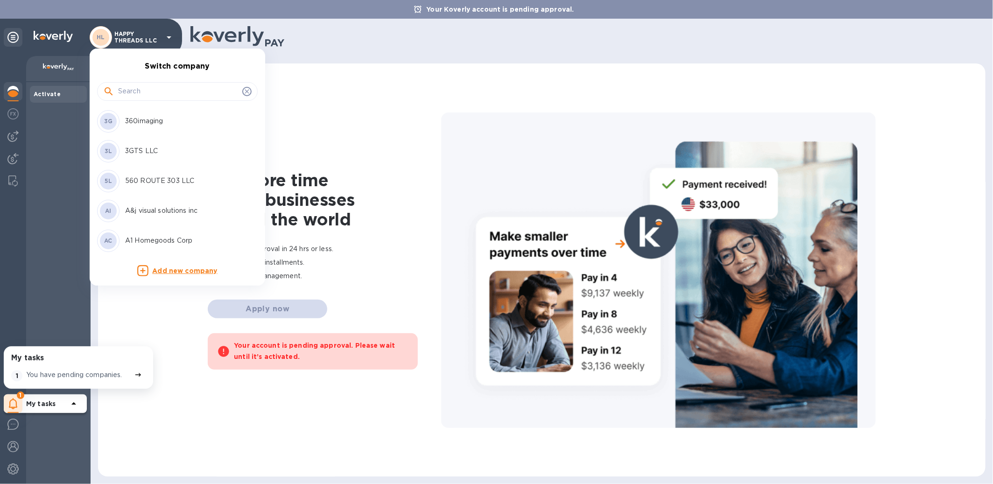
click at [144, 92] on input "text" at bounding box center [178, 92] width 120 height 14
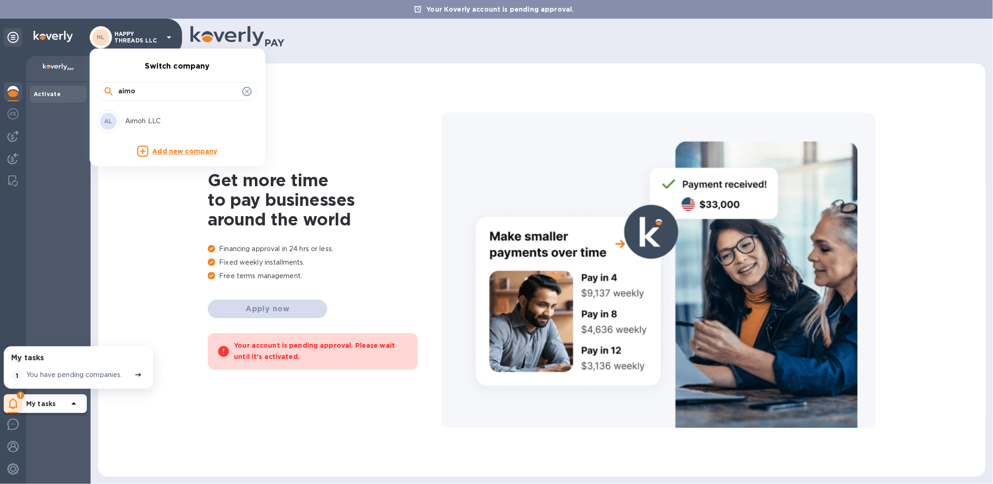
type input "aimo"
click at [154, 115] on div "AL Aimoh LLC" at bounding box center [170, 121] width 146 height 22
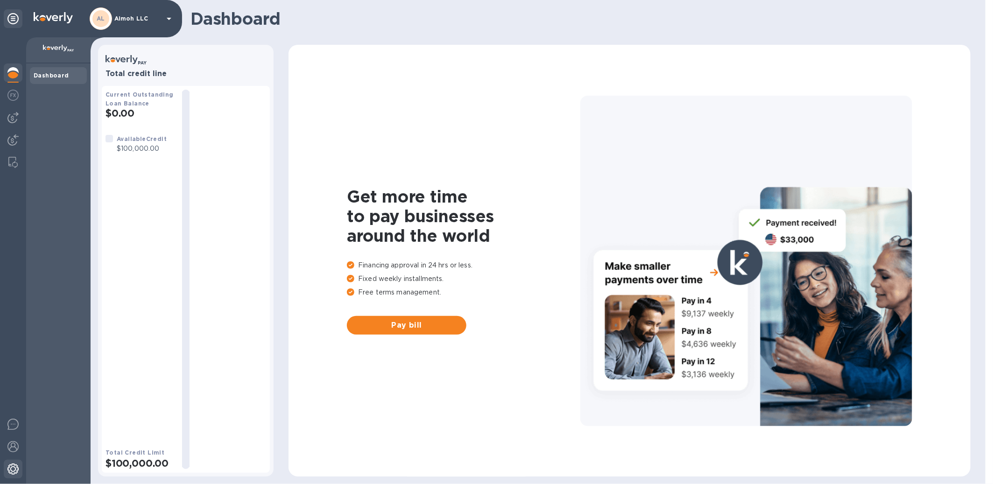
click at [15, 469] on img at bounding box center [12, 469] width 11 height 11
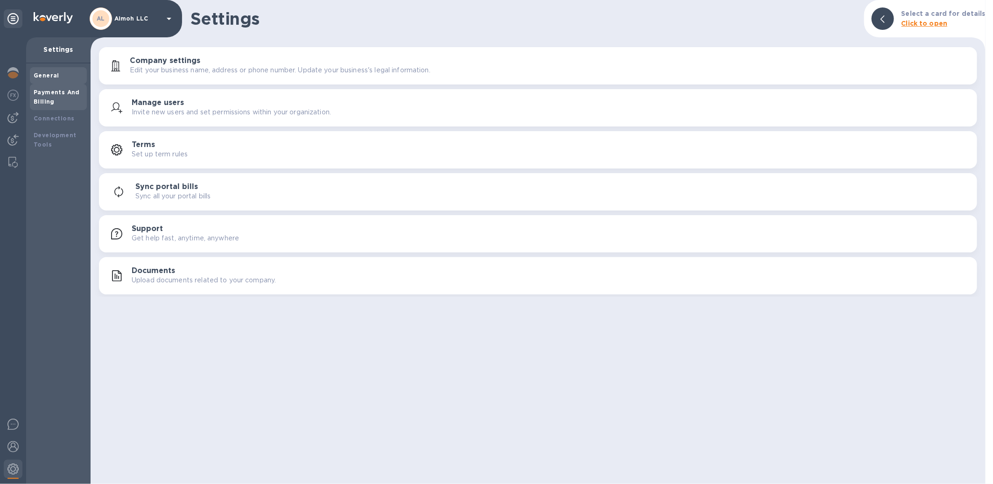
click at [58, 92] on b "Payments And Billing" at bounding box center [57, 97] width 46 height 16
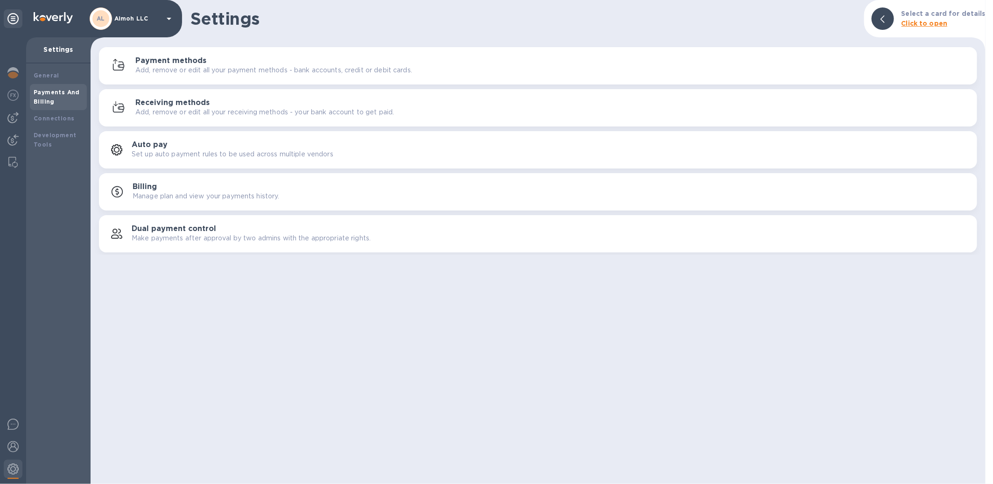
click at [183, 60] on h3 "Payment methods" at bounding box center [170, 61] width 71 height 9
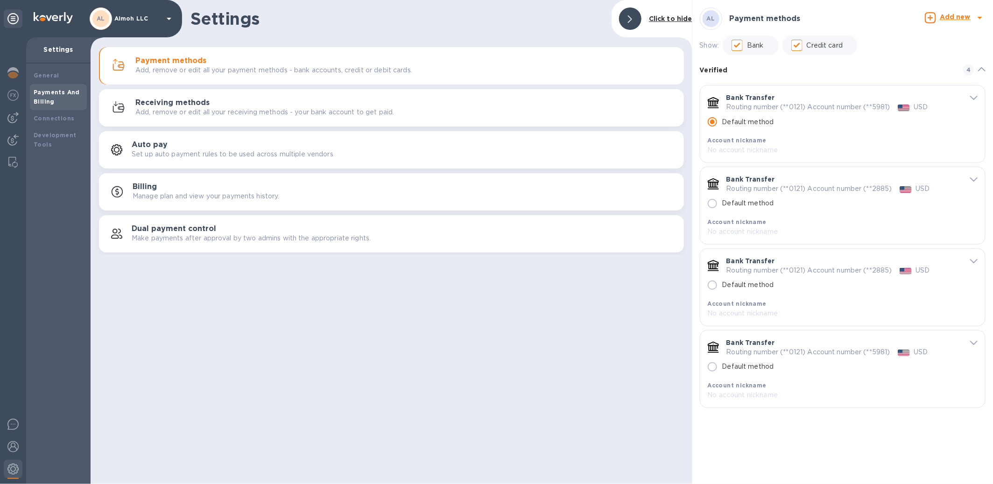
click at [979, 99] on div "Bank Transfer Routing number (**0121) Account number (**5981) USD Default metho…" at bounding box center [842, 123] width 285 height 77
click at [975, 96] on icon "default-method" at bounding box center [973, 98] width 7 height 4
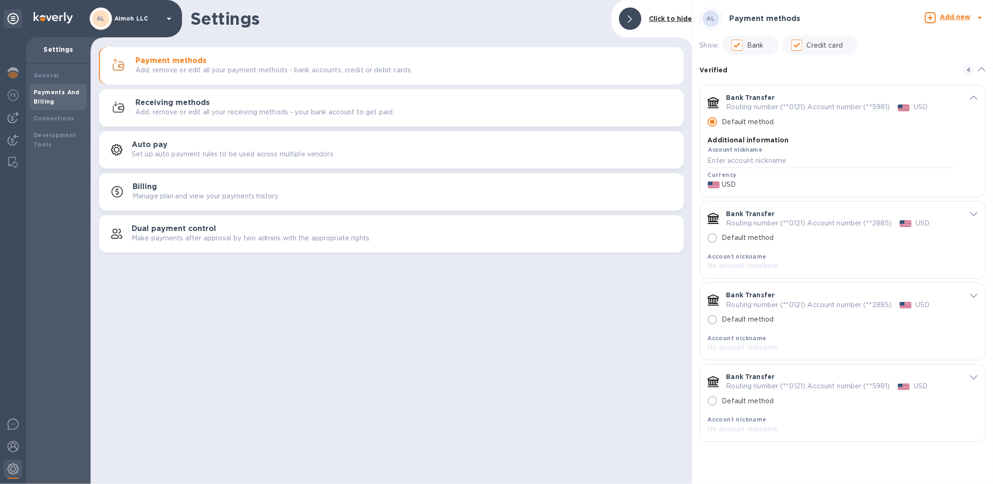
click at [975, 96] on icon "default-method" at bounding box center [973, 98] width 7 height 4
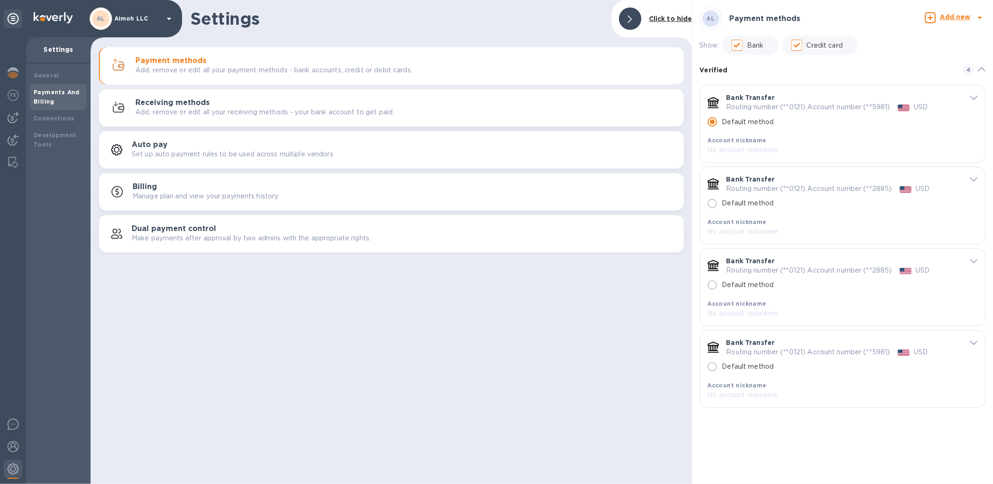
click at [969, 177] on div "default-method" at bounding box center [966, 179] width 22 height 9
click at [973, 179] on icon "default-method" at bounding box center [973, 179] width 7 height 4
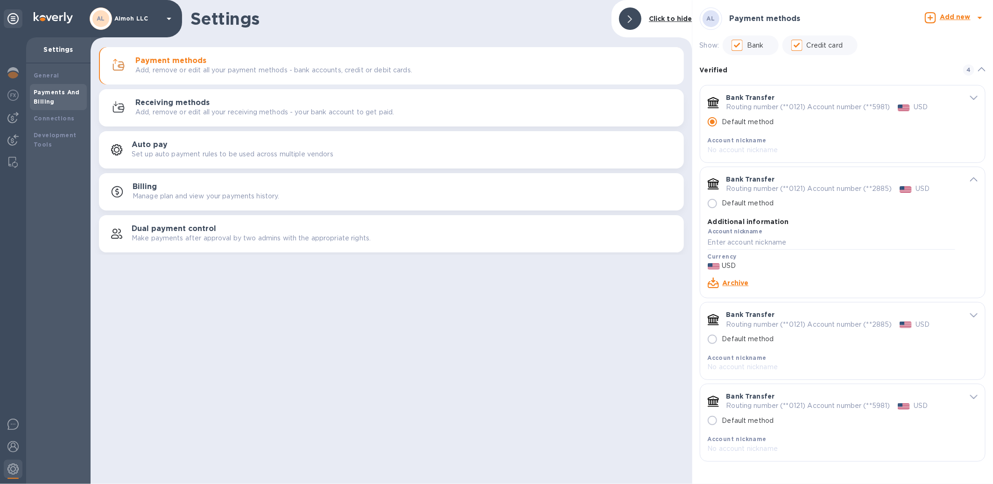
click at [973, 179] on icon "default-method" at bounding box center [973, 179] width 7 height 4
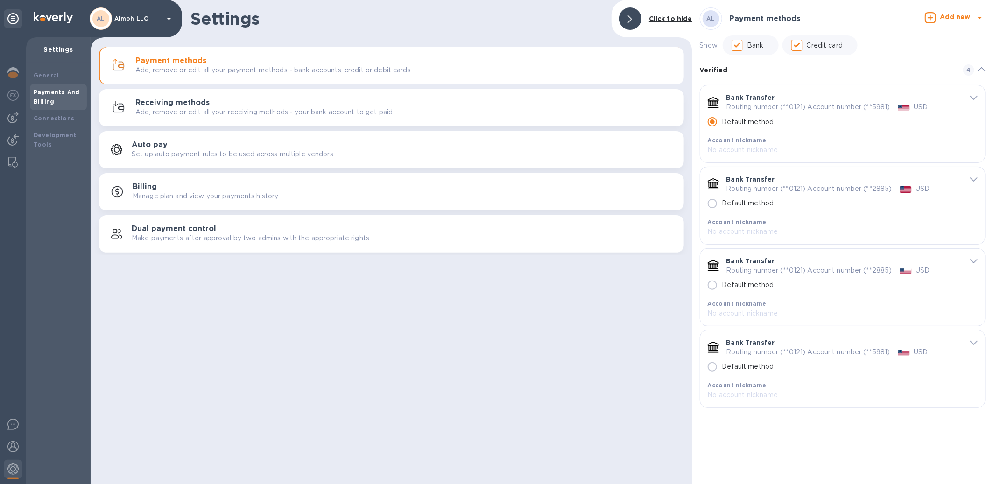
click at [973, 178] on icon "default-method" at bounding box center [973, 179] width 7 height 4
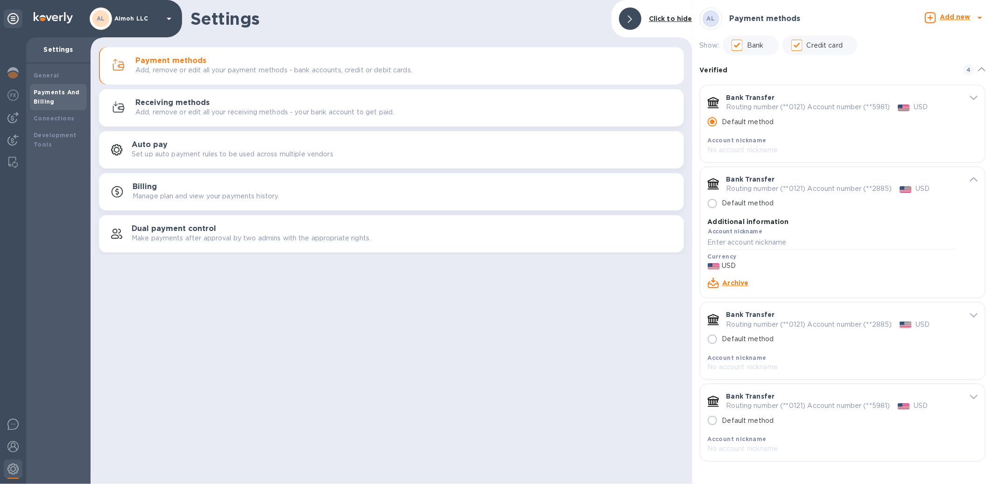
click at [976, 320] on div "Bank Transfer Routing number (**0121) Account number (**2885) USD Default metho…" at bounding box center [842, 341] width 285 height 77
click at [974, 318] on icon "default-method" at bounding box center [973, 315] width 7 height 4
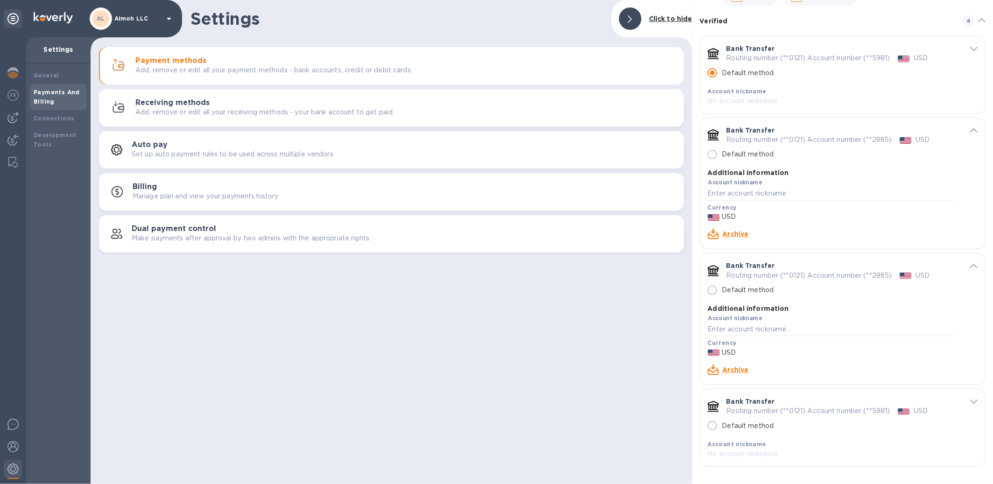
scroll to position [50, 0]
click at [971, 398] on span "default-method" at bounding box center [973, 400] width 7 height 9
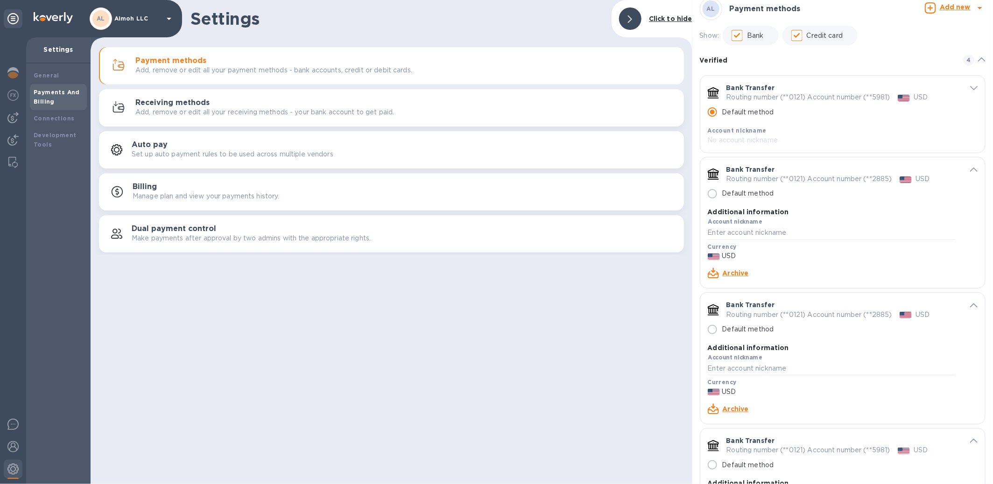
scroll to position [0, 0]
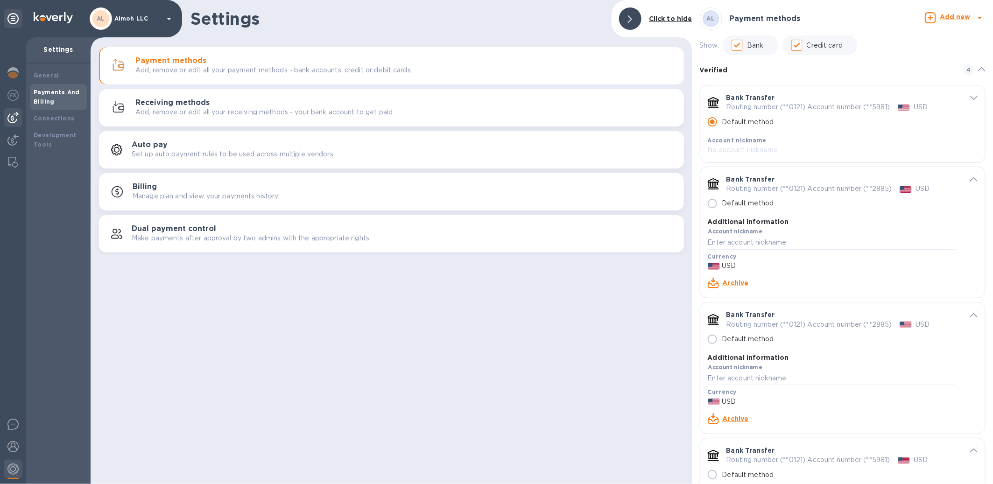
click at [11, 119] on img at bounding box center [12, 117] width 11 height 11
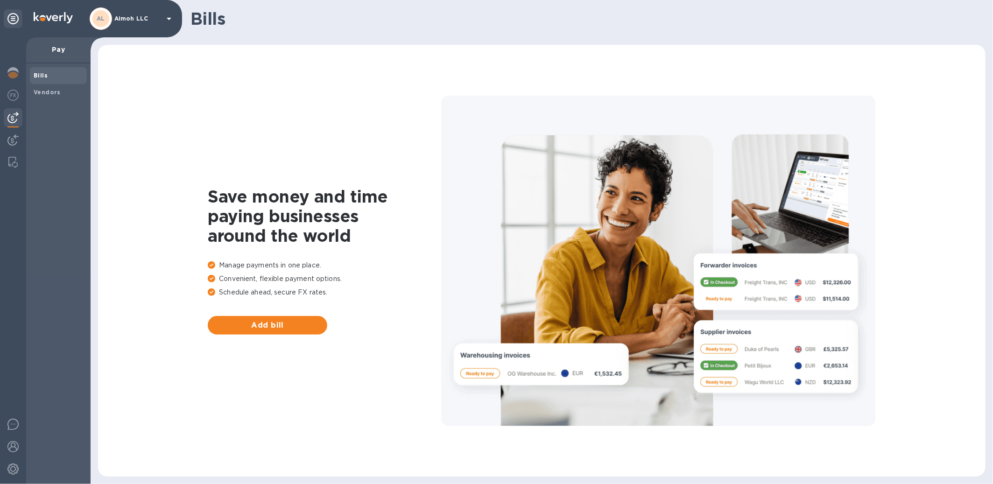
click at [26, 84] on div "Bills Vendors" at bounding box center [58, 274] width 64 height 421
click at [45, 87] on div "Vendors" at bounding box center [58, 92] width 57 height 17
drag, startPoint x: 18, startPoint y: 473, endPoint x: 17, endPoint y: 448, distance: 25.2
click at [17, 473] on img at bounding box center [12, 469] width 11 height 11
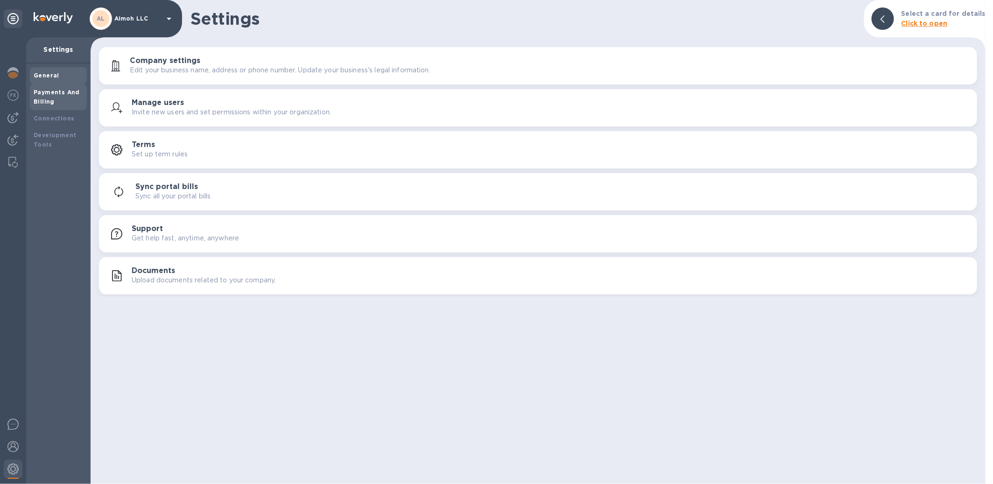
click at [71, 91] on b "Payments And Billing" at bounding box center [57, 97] width 46 height 16
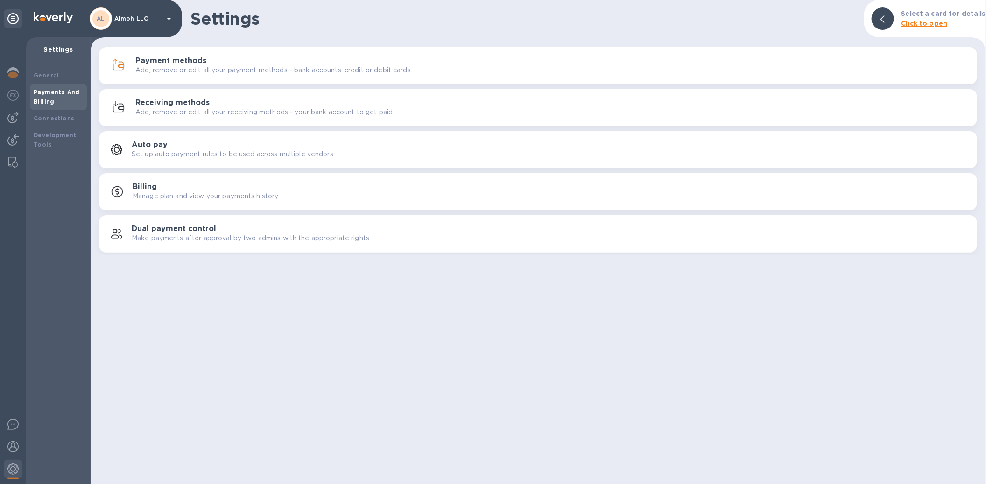
click at [201, 55] on div "Payment methods Add, remove or edit all your payment methods - bank accounts, c…" at bounding box center [538, 66] width 867 height 22
